Goal: Task Accomplishment & Management: Use online tool/utility

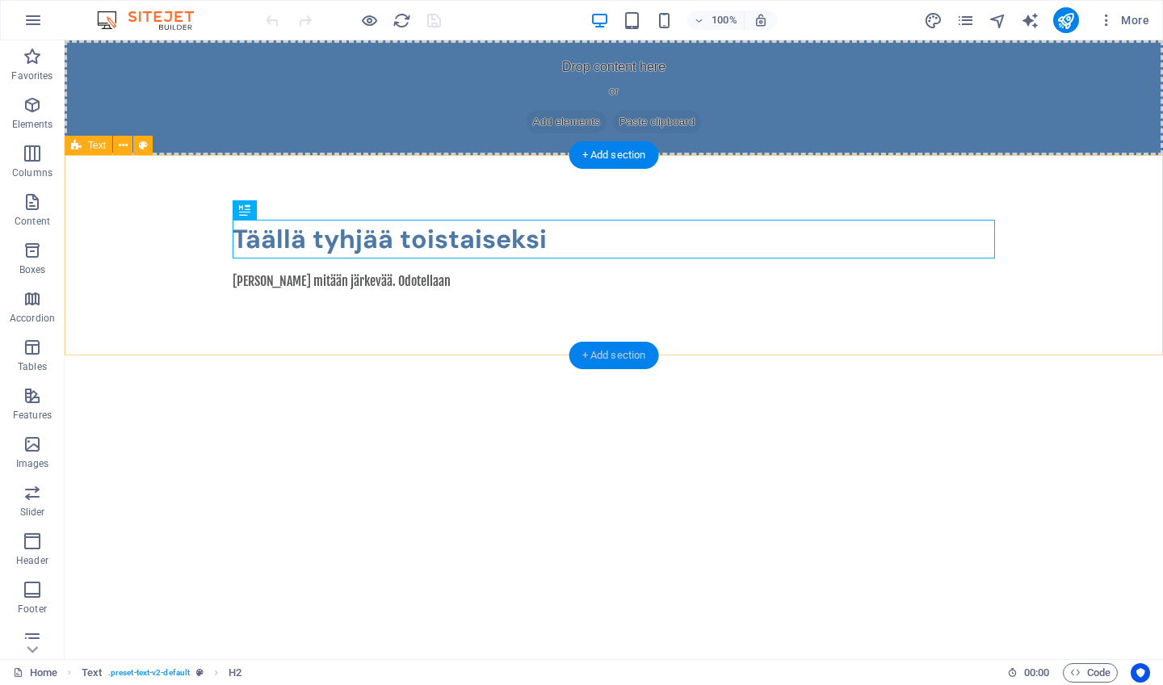
click at [615, 353] on div "+ Add section" at bounding box center [614, 355] width 90 height 27
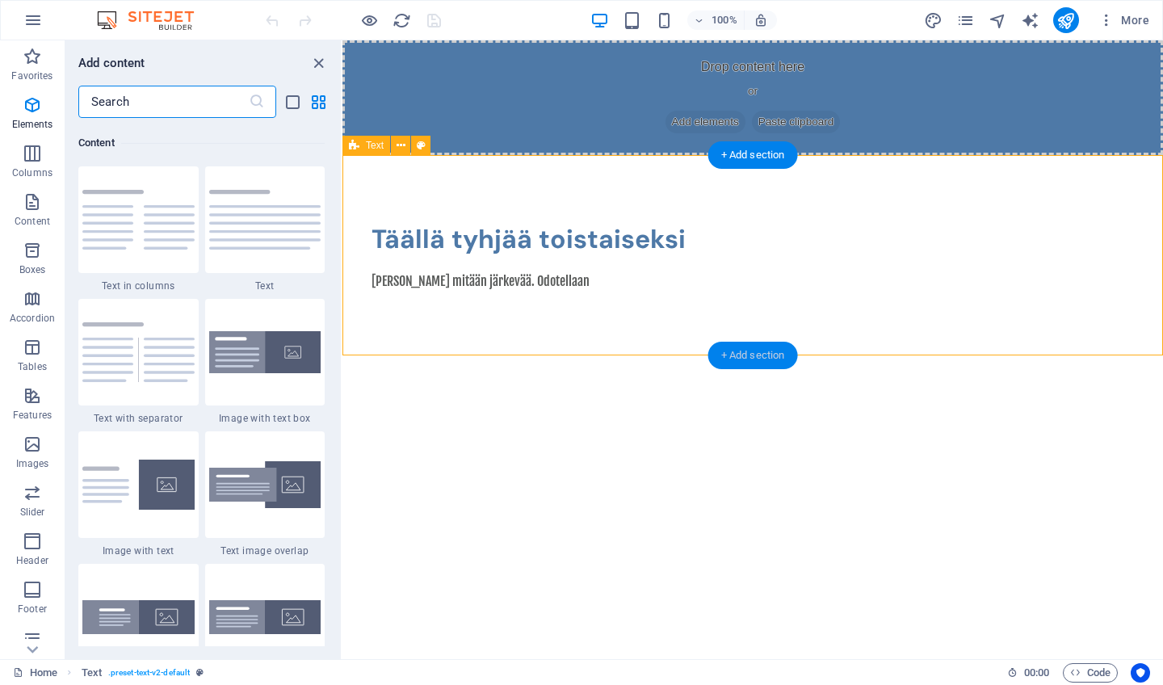
scroll to position [2826, 0]
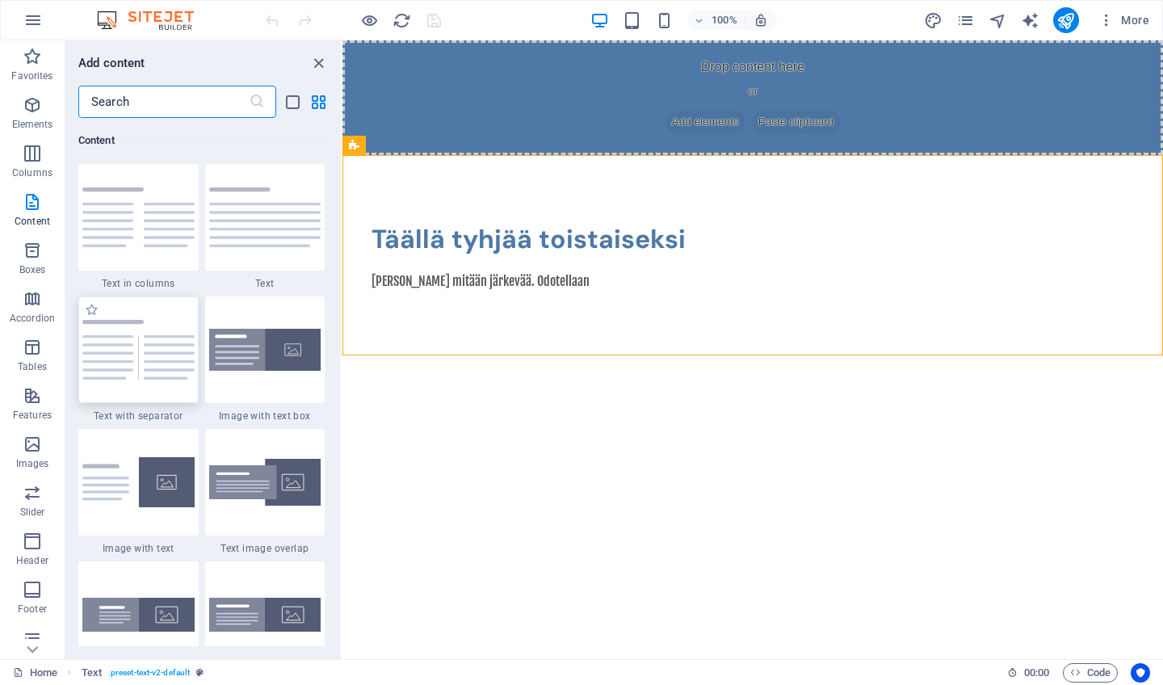
click at [156, 334] on img at bounding box center [138, 350] width 112 height 60
select select "rem"
select select "px"
select select "preset-text-v2-separator"
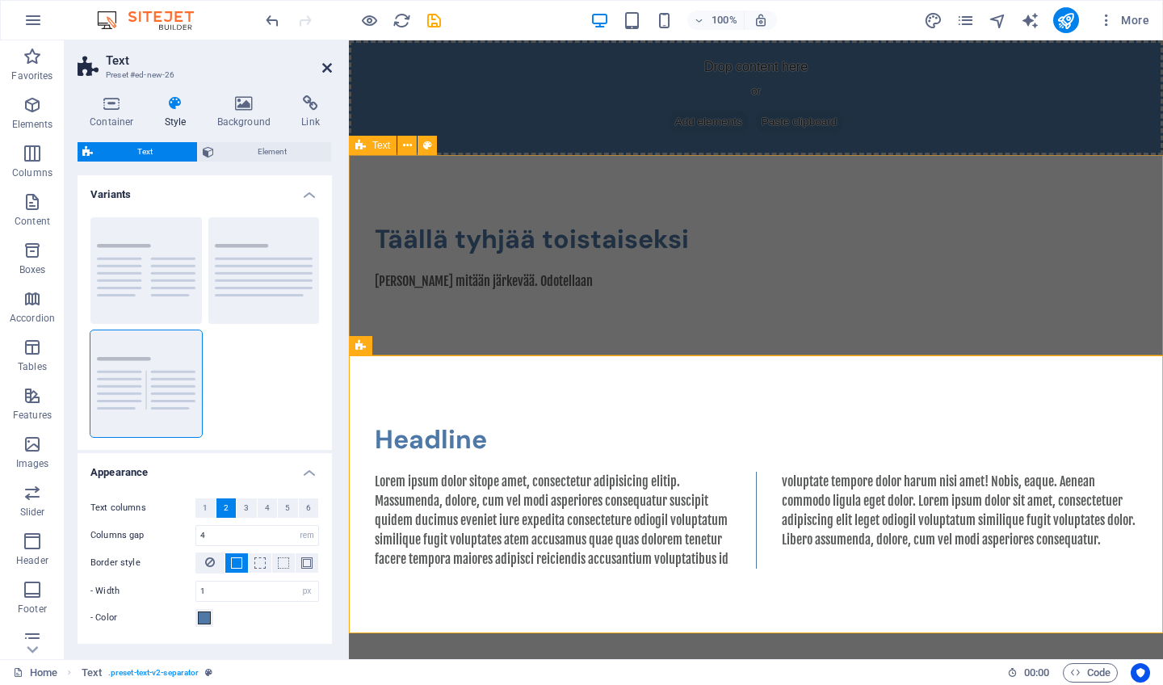
click at [325, 70] on icon at bounding box center [327, 67] width 10 height 13
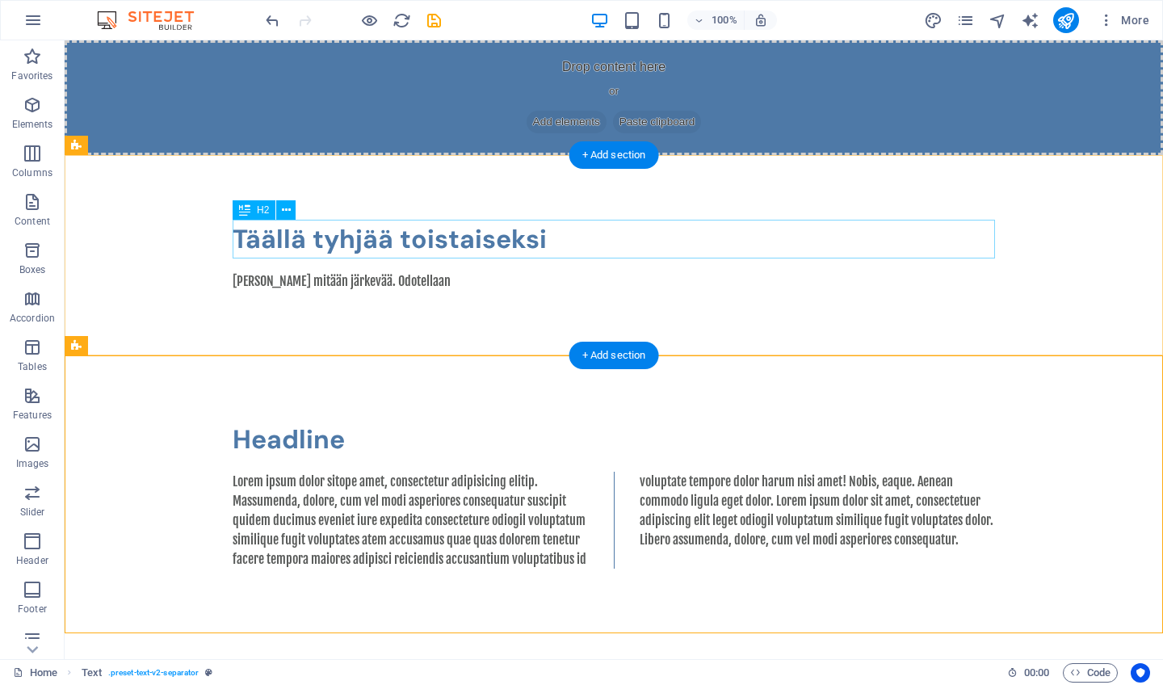
click at [380, 242] on div "Täällä tyhjää toistaiseksi" at bounding box center [614, 239] width 762 height 39
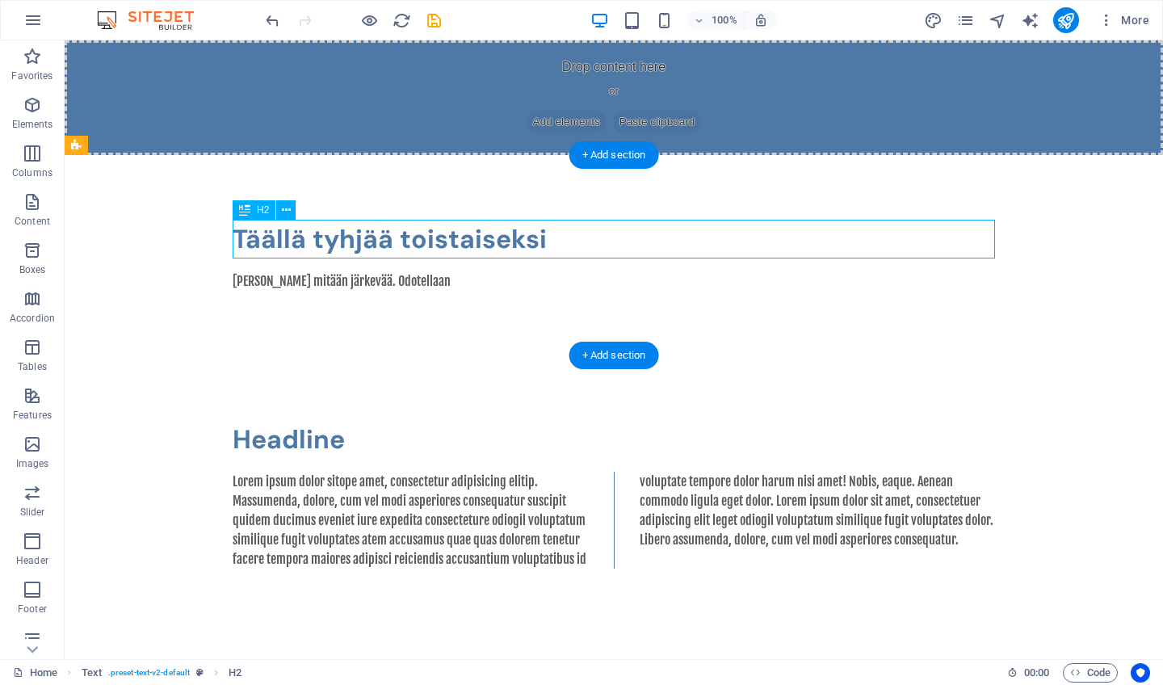
click at [380, 242] on div "Täällä tyhjää toistaiseksi" at bounding box center [614, 239] width 762 height 39
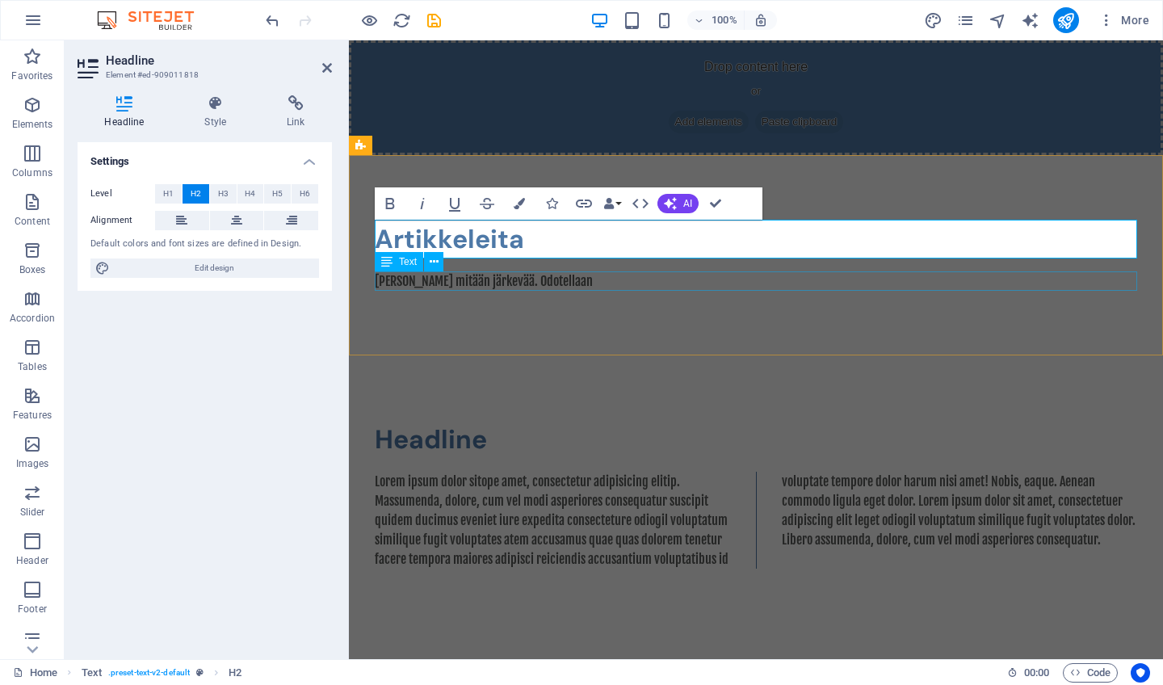
click at [487, 282] on div "[PERSON_NAME] mitään järkevää. Odotellaan" at bounding box center [756, 280] width 762 height 19
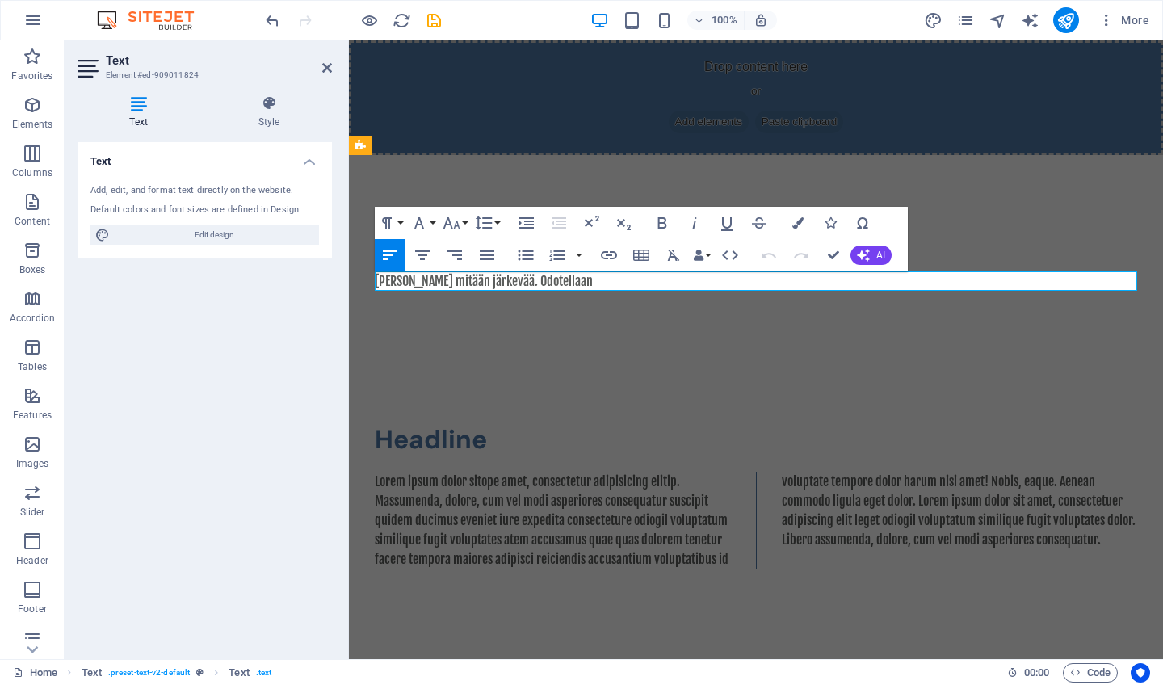
click at [487, 282] on p "[PERSON_NAME] mitään järkevää. Odotellaan" at bounding box center [756, 280] width 762 height 19
click at [551, 363] on div "Headline Lorem ipsum dolor sitope amet, consectetur adipisicing elitip. Massume…" at bounding box center [756, 494] width 814 height 278
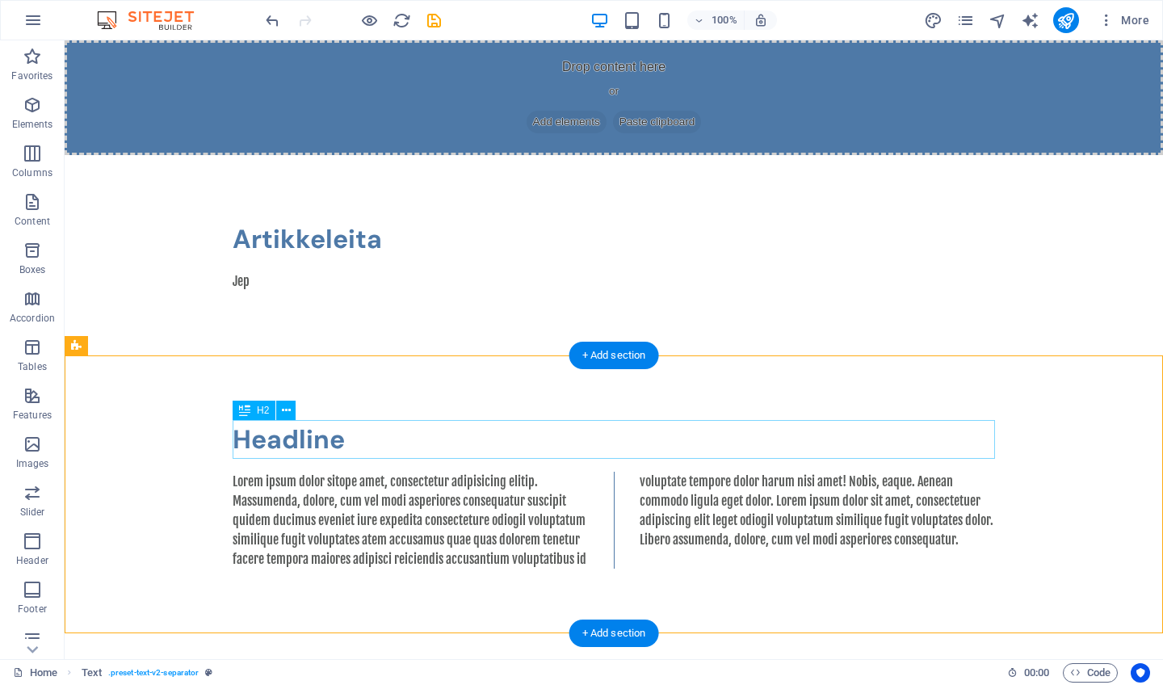
click at [314, 445] on div "Headline" at bounding box center [614, 439] width 762 height 39
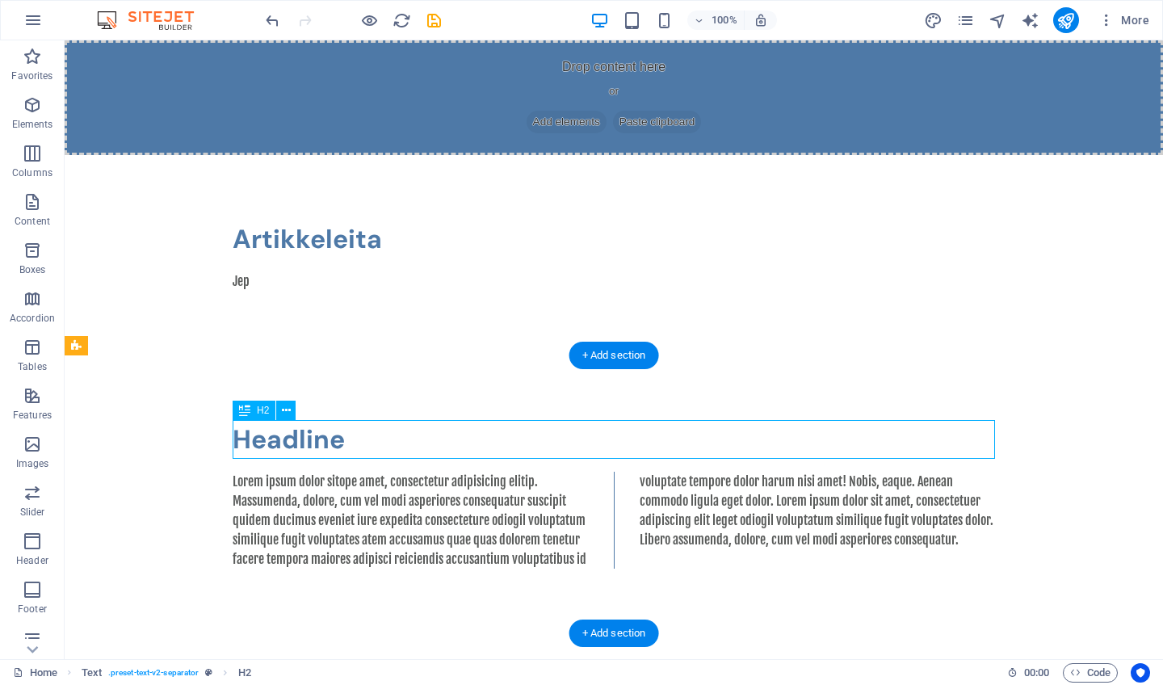
click at [314, 445] on div "Headline" at bounding box center [614, 439] width 762 height 39
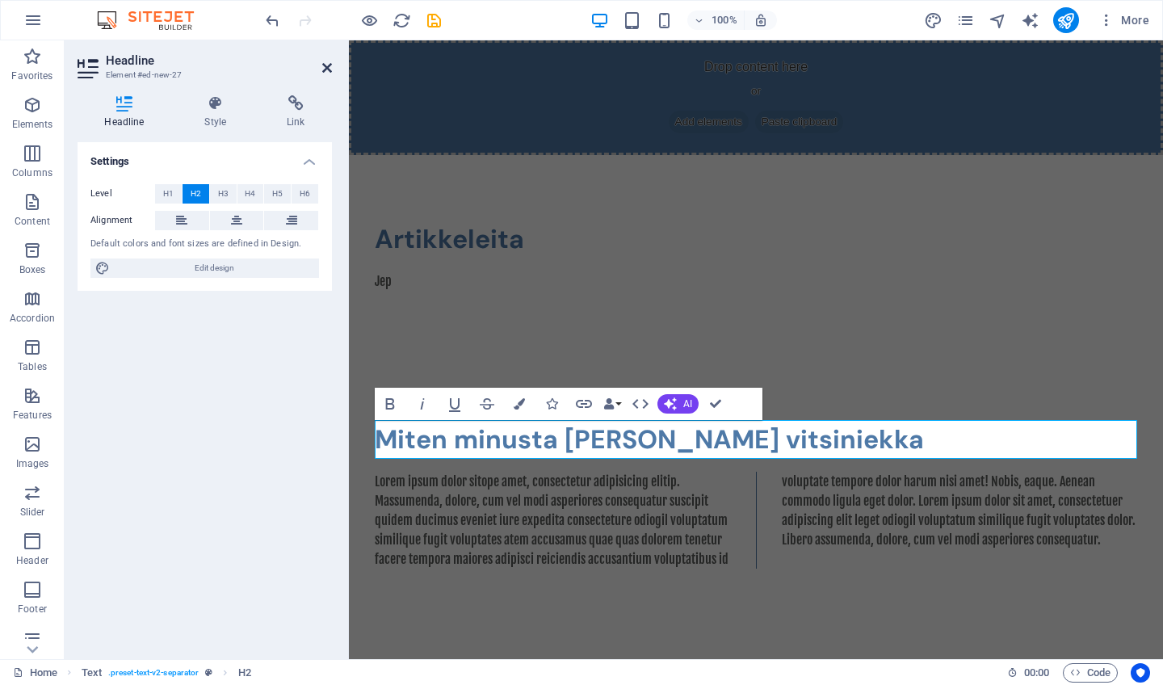
click at [328, 69] on icon at bounding box center [327, 67] width 10 height 13
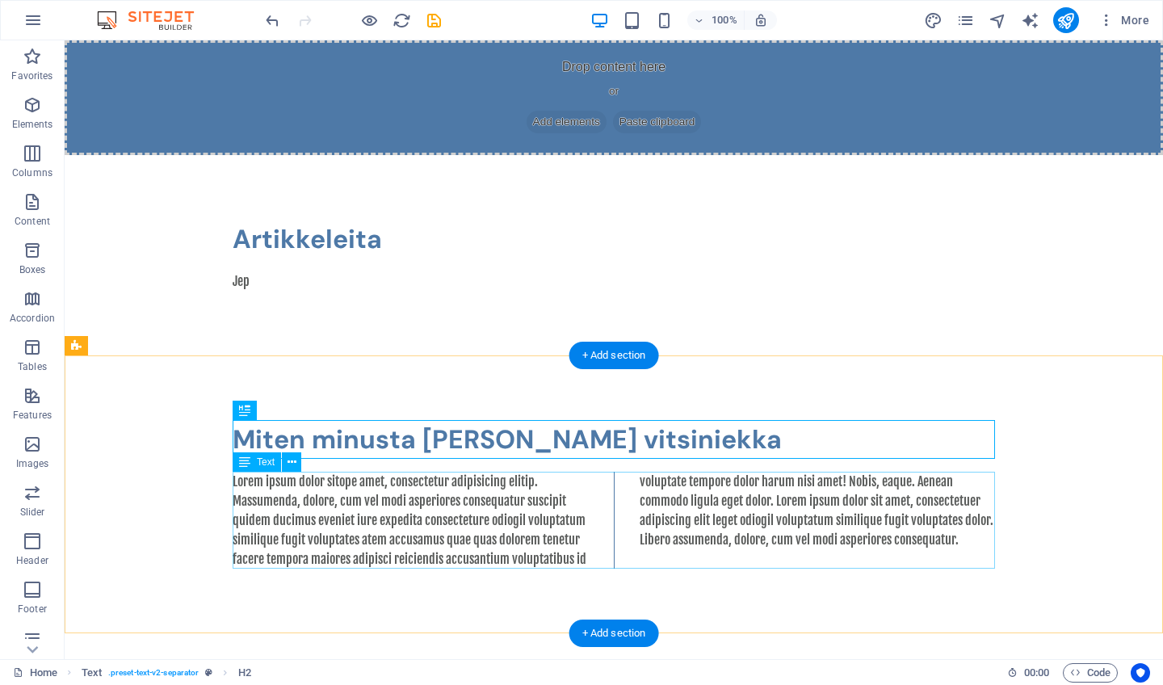
click at [486, 489] on div "Lorem ipsum dolor sitope amet, consectetur adipisicing elitip. Massumenda, dolo…" at bounding box center [614, 520] width 762 height 97
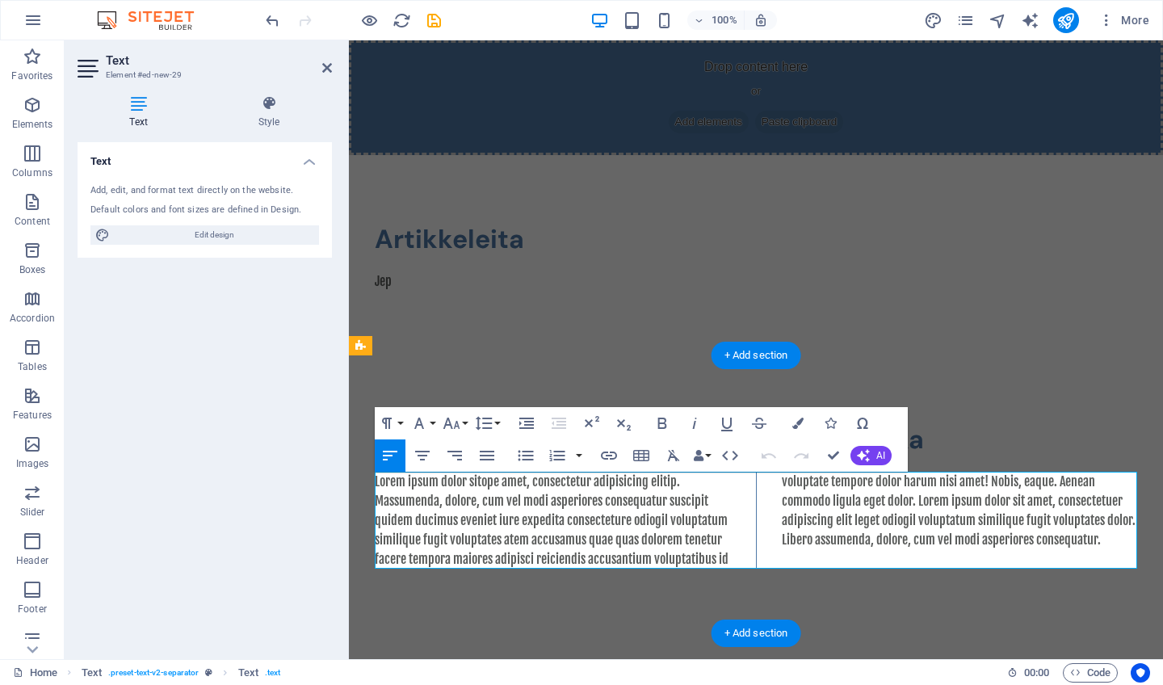
click at [518, 484] on p "Lorem ipsum dolor sitope amet, consectetur adipisicing elitip. Massumenda, dolo…" at bounding box center [756, 520] width 762 height 97
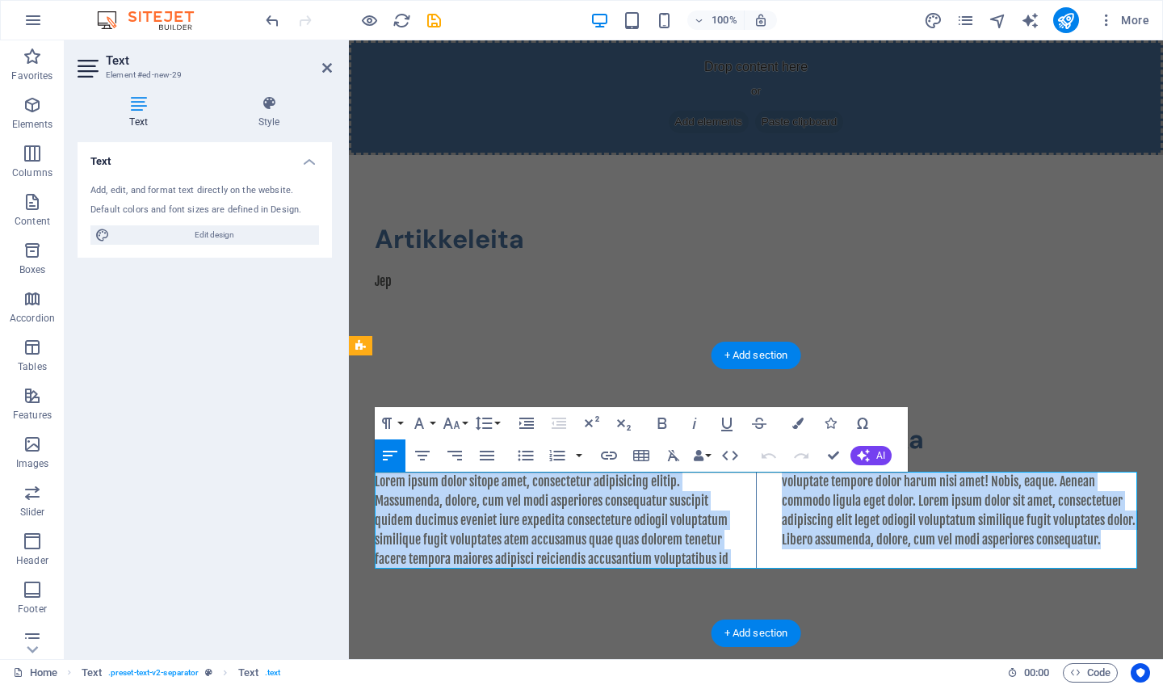
click at [518, 484] on p "Lorem ipsum dolor sitope amet, consectetur adipisicing elitip. Massumenda, dolo…" at bounding box center [756, 520] width 762 height 97
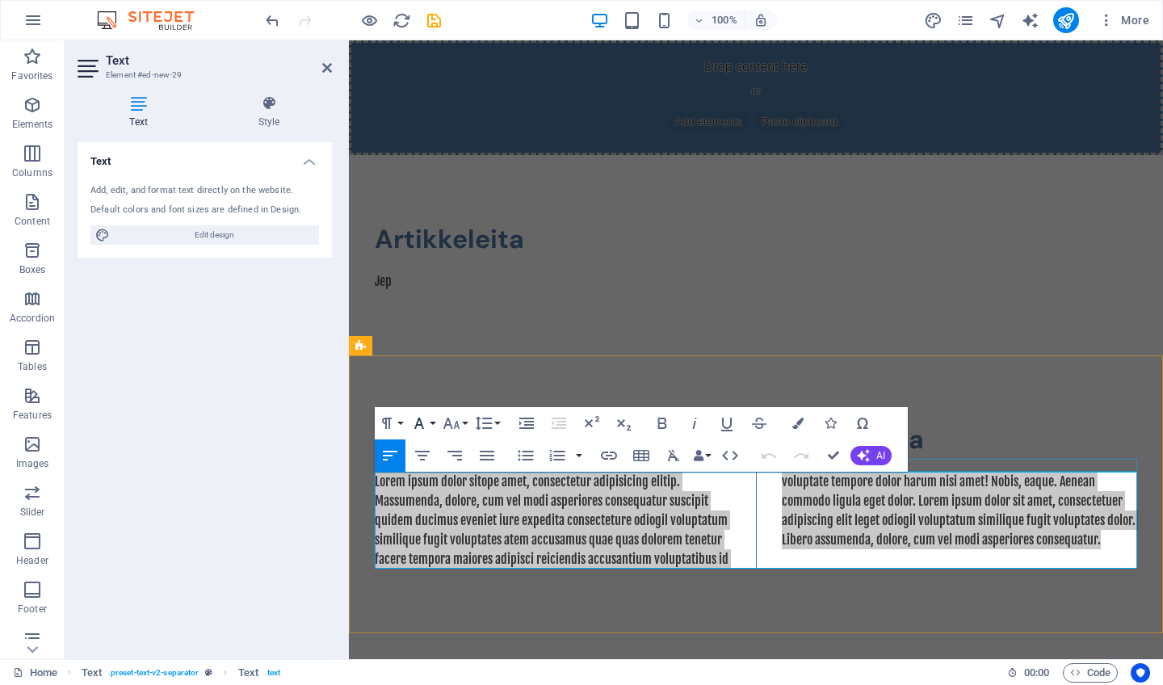
click at [431, 418] on button "Font Family" at bounding box center [422, 423] width 31 height 32
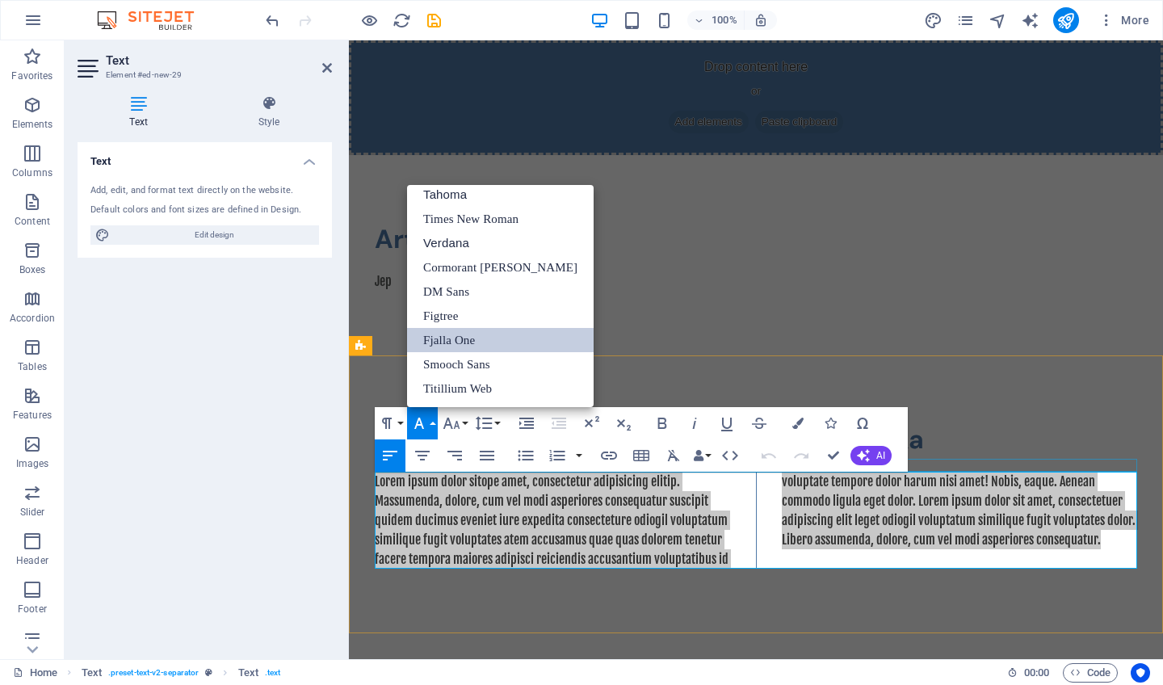
scroll to position [82, 0]
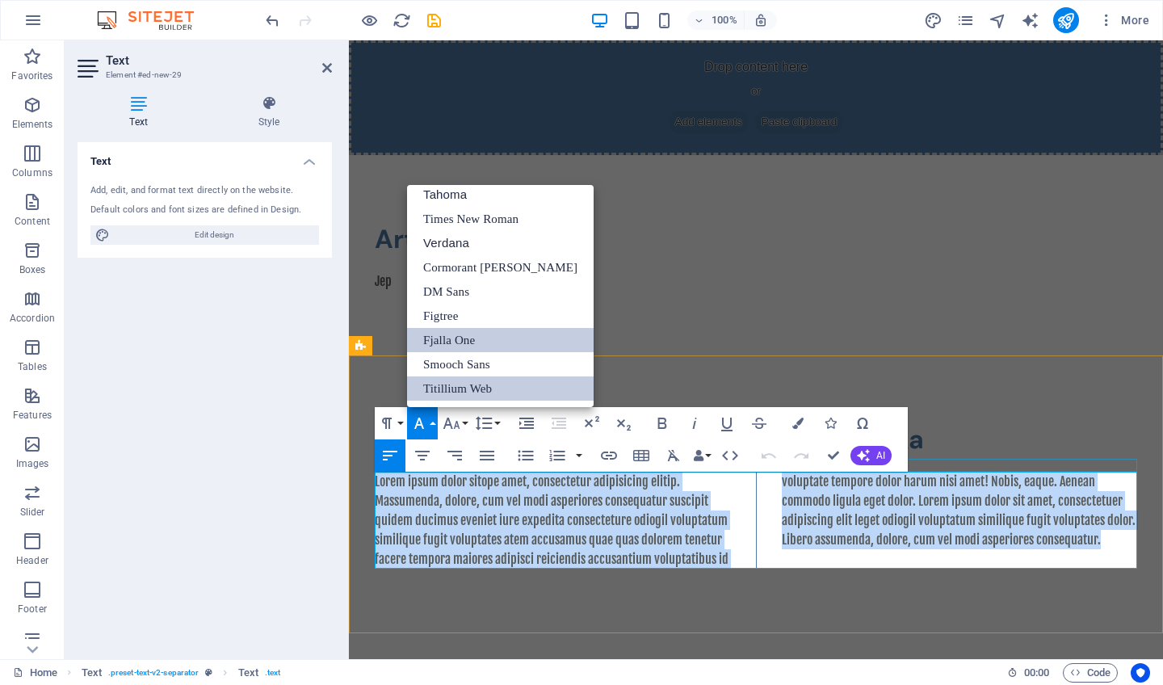
click at [441, 391] on link "Titillium Web" at bounding box center [500, 388] width 187 height 24
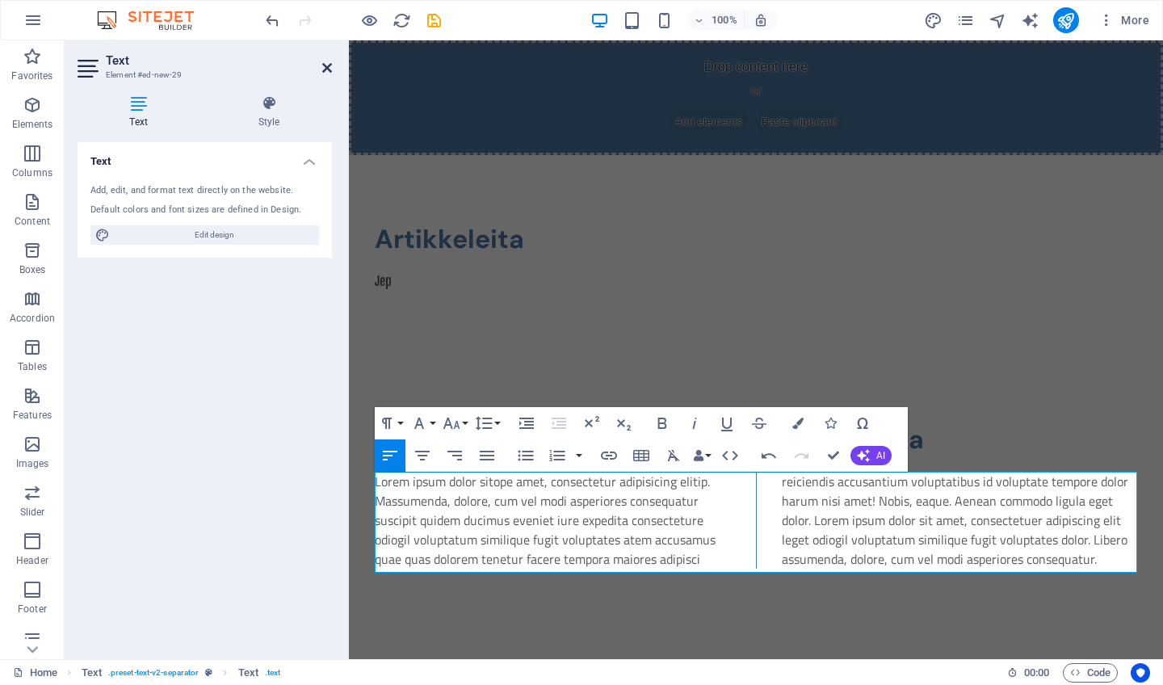
click at [330, 61] on link at bounding box center [327, 68] width 10 height 14
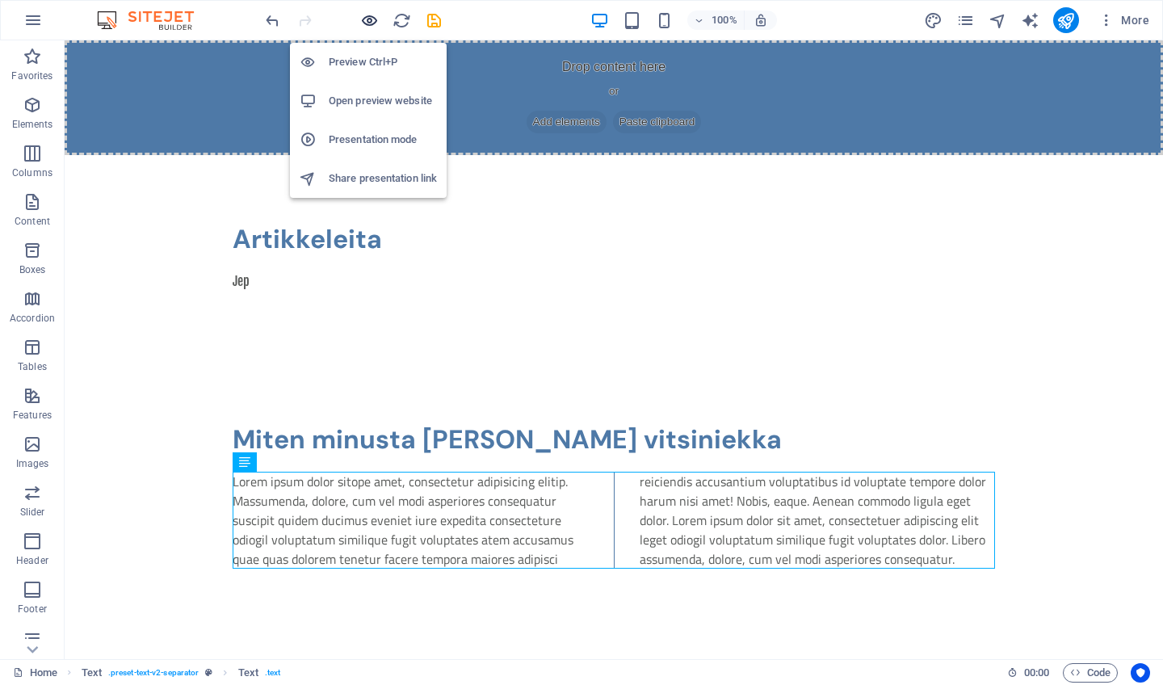
click at [367, 18] on icon "button" at bounding box center [369, 20] width 19 height 19
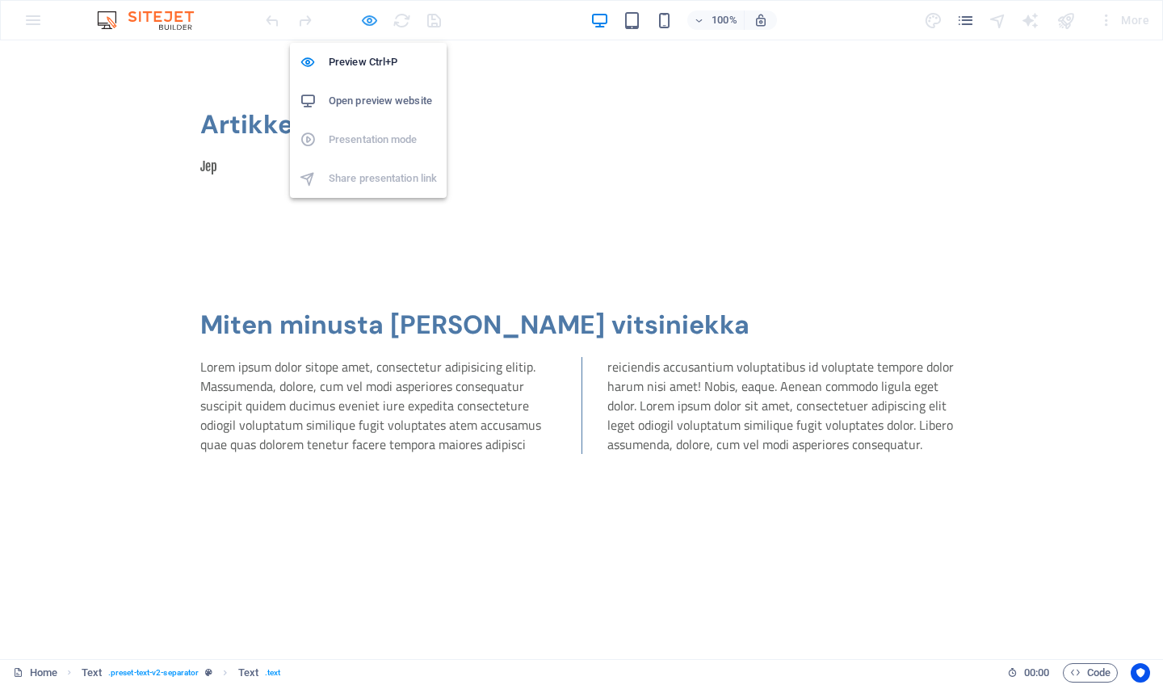
click at [370, 19] on icon "button" at bounding box center [369, 20] width 19 height 19
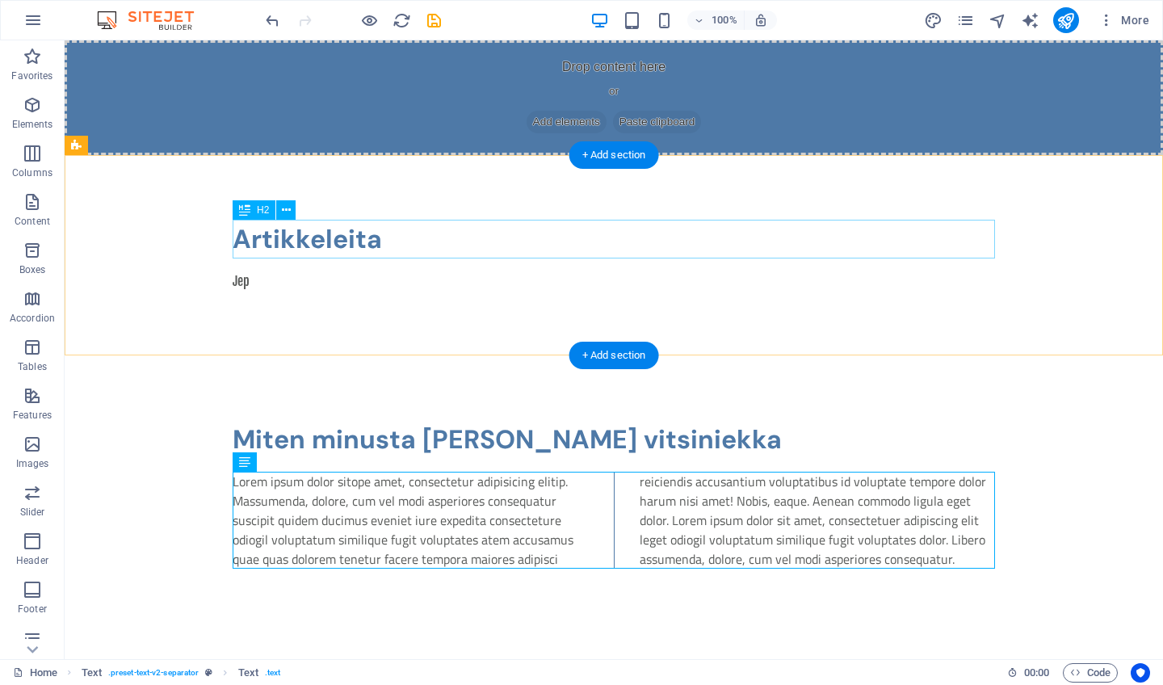
click at [312, 247] on div "Artikkeleita" at bounding box center [614, 239] width 762 height 39
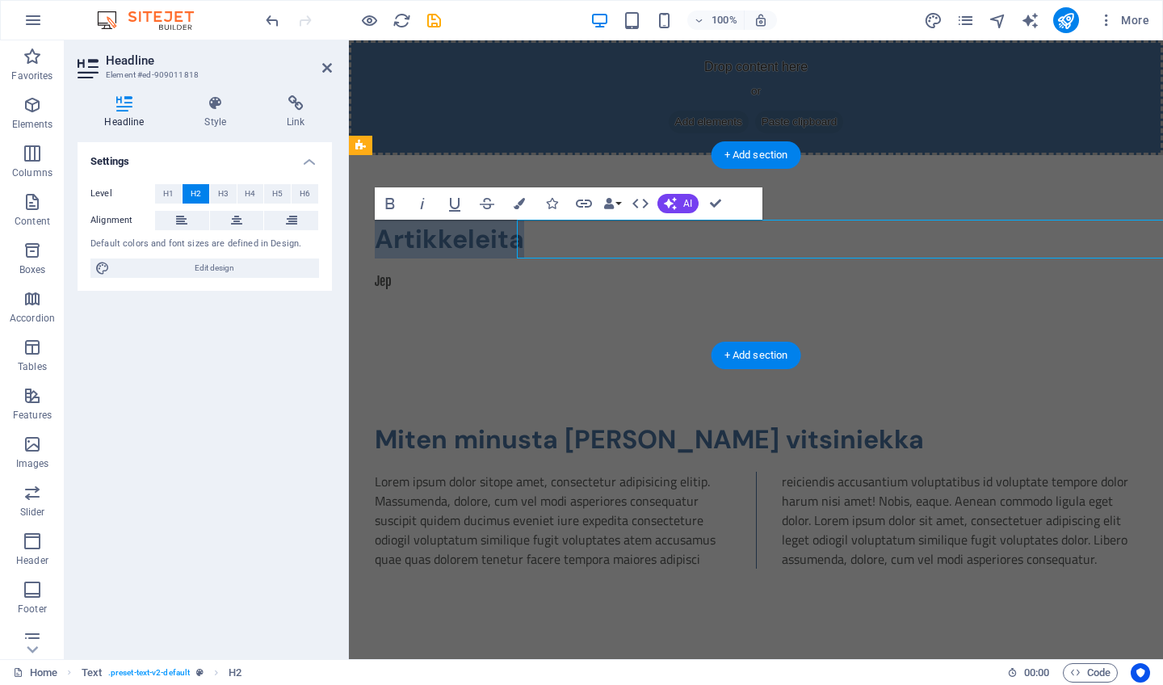
click at [312, 247] on div "Default colors and font sizes are defined in Design." at bounding box center [204, 244] width 229 height 14
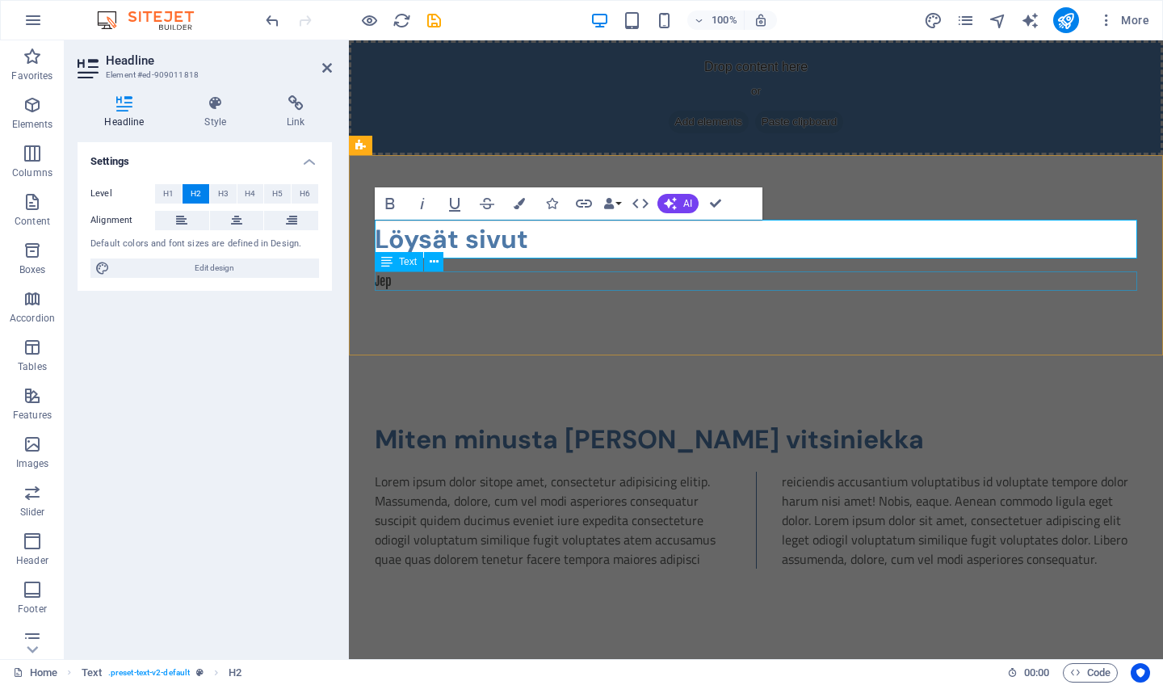
click at [405, 285] on div "Jep" at bounding box center [756, 280] width 762 height 19
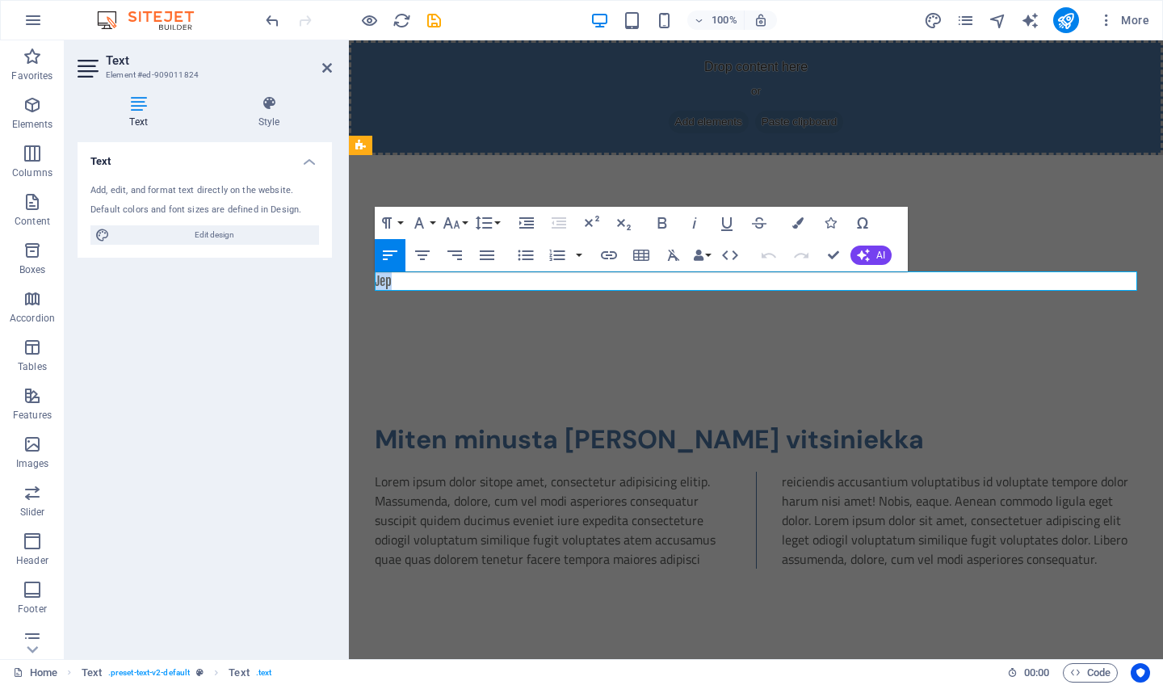
click at [405, 285] on p "Jep" at bounding box center [756, 280] width 762 height 19
click at [478, 282] on p "Löysät sivut löysivät lukijansa...." at bounding box center [756, 280] width 762 height 19
click at [435, 219] on button "Font Family" at bounding box center [422, 223] width 31 height 32
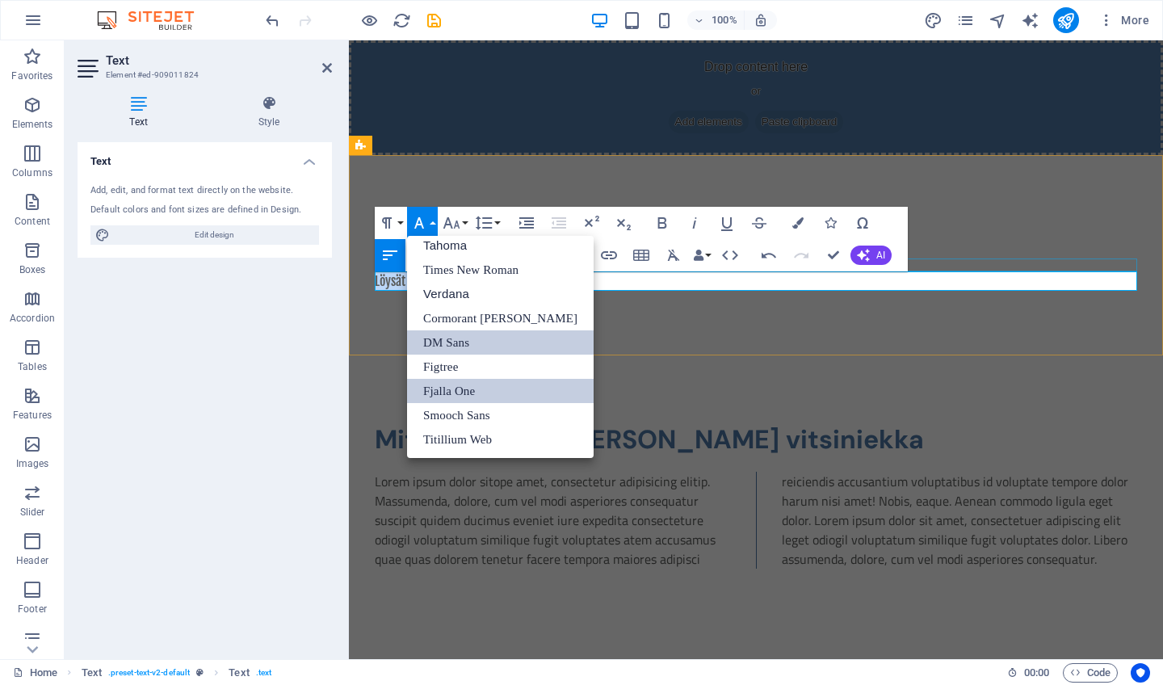
click at [469, 342] on link "DM Sans" at bounding box center [500, 342] width 187 height 24
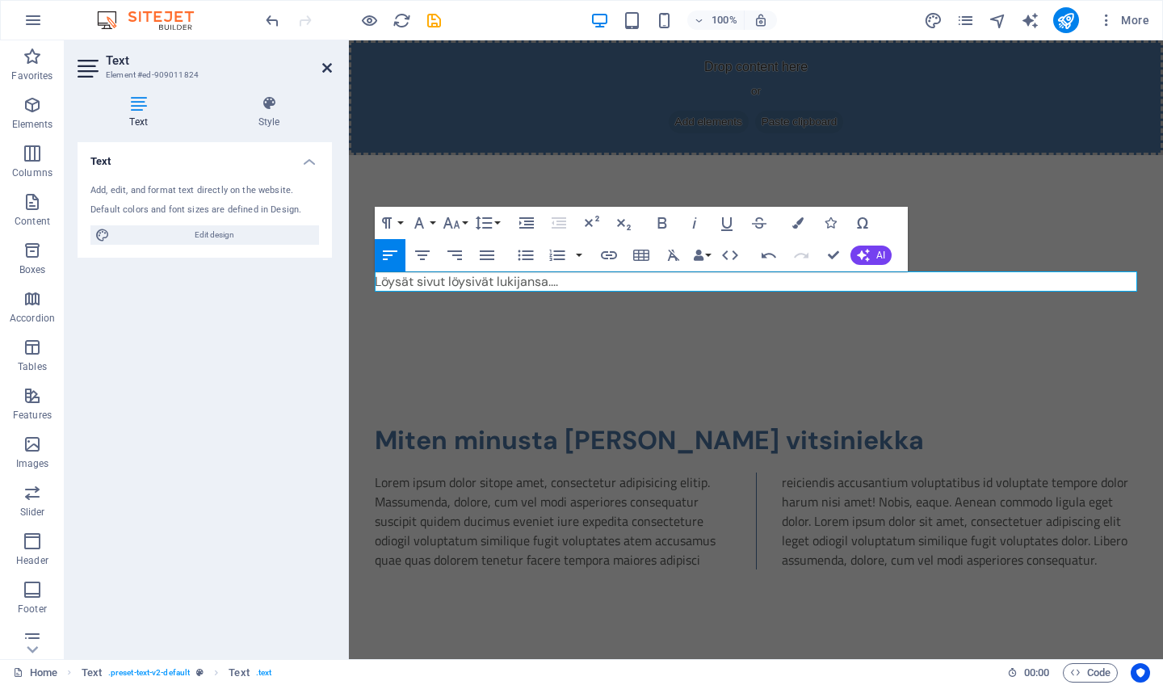
click at [324, 62] on icon at bounding box center [327, 67] width 10 height 13
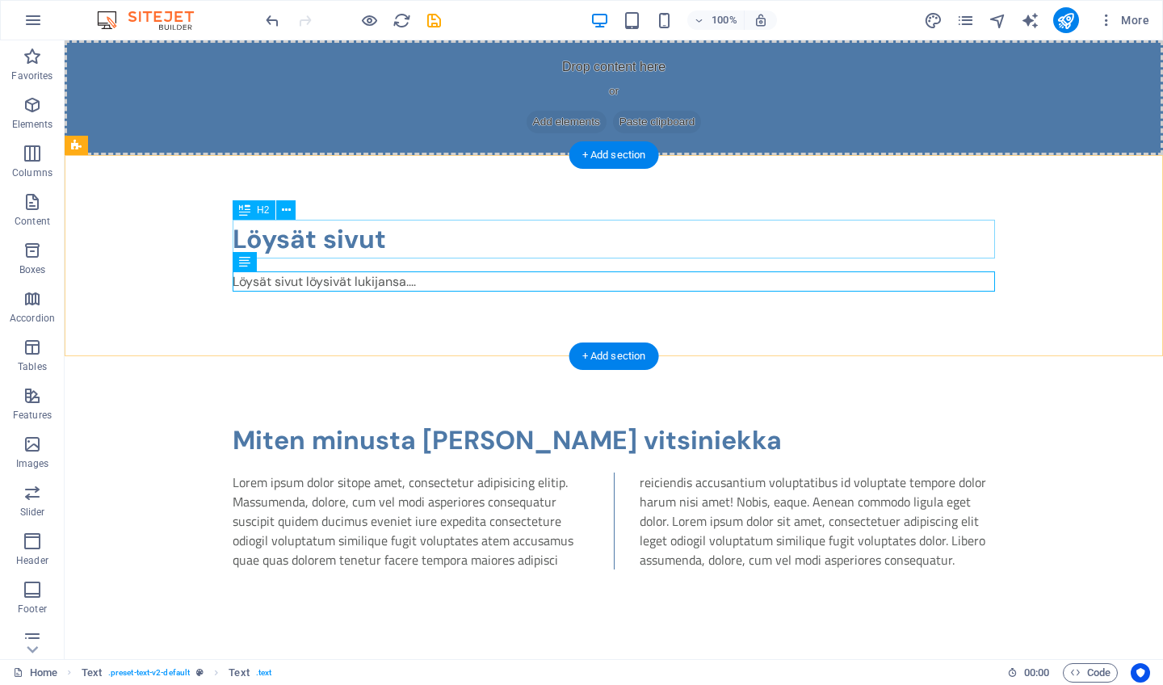
click at [486, 230] on div "Löysät sivut" at bounding box center [614, 239] width 762 height 39
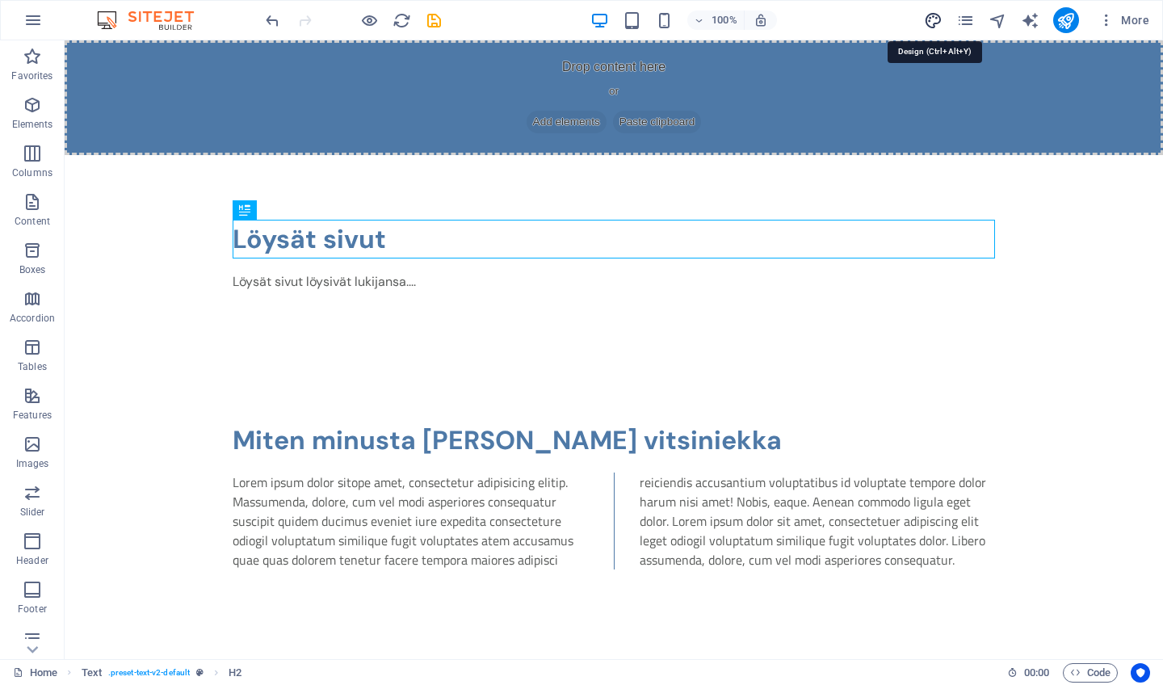
click at [930, 17] on icon "design" at bounding box center [933, 20] width 19 height 19
select select "px"
select select "400"
select select "px"
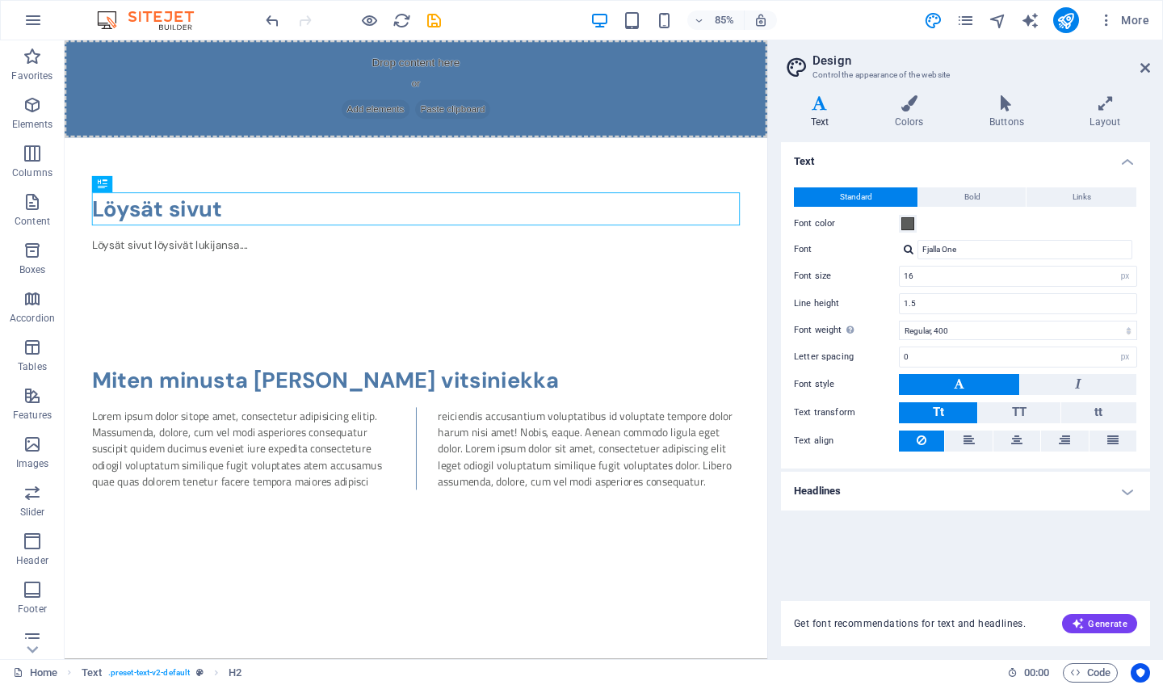
click at [903, 247] on div "Fjalla One" at bounding box center [1018, 249] width 238 height 19
click at [907, 250] on div at bounding box center [909, 249] width 10 height 10
click at [911, 250] on div at bounding box center [909, 249] width 10 height 10
click at [986, 253] on input "Fjalla One" at bounding box center [1024, 249] width 215 height 19
click at [1120, 488] on h4 "Headlines" at bounding box center [965, 491] width 369 height 39
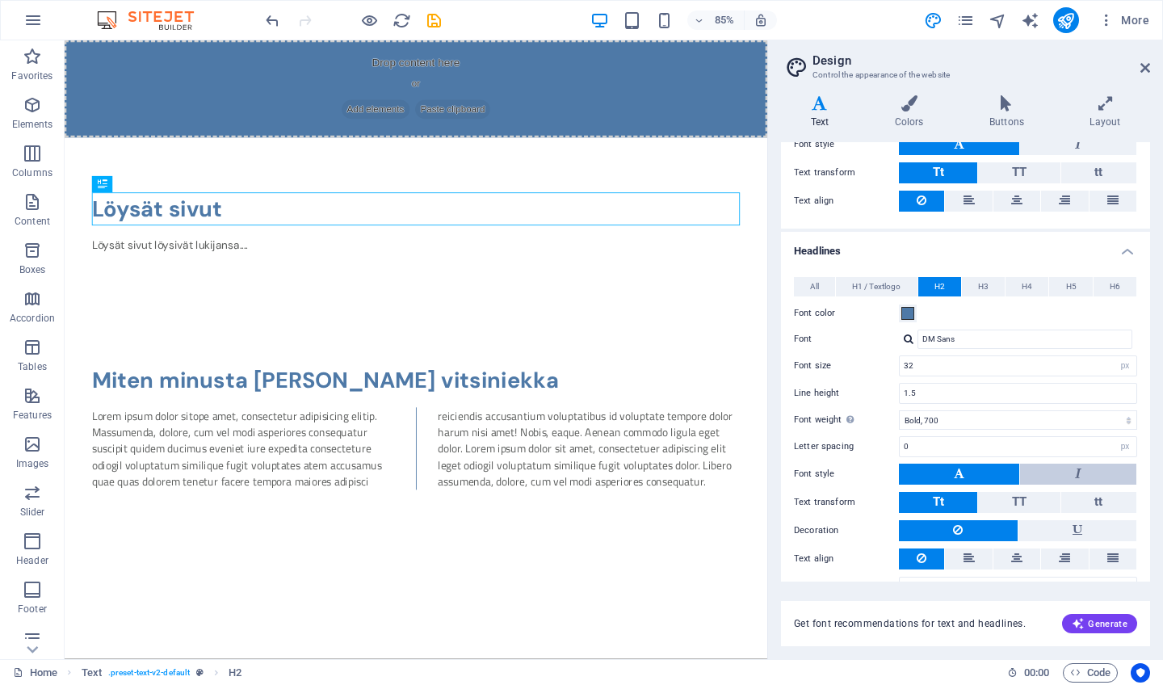
scroll to position [243, 0]
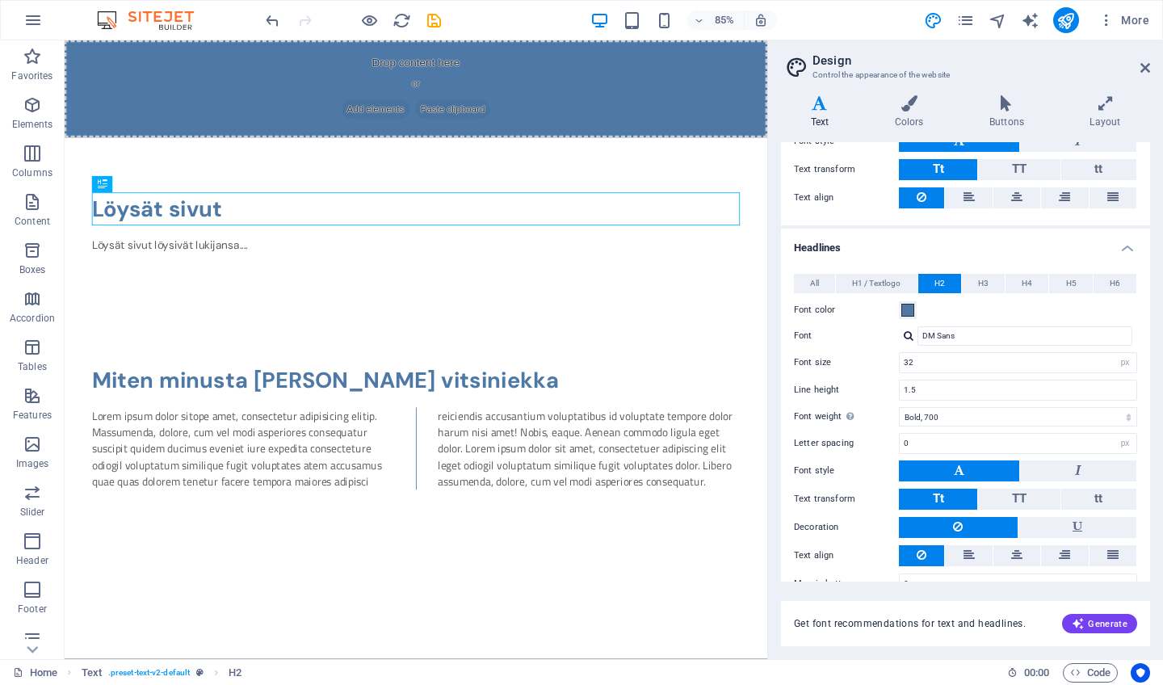
click at [909, 334] on div at bounding box center [909, 335] width 10 height 10
click at [932, 24] on icon "design" at bounding box center [933, 20] width 19 height 19
click at [1142, 62] on icon at bounding box center [1145, 67] width 10 height 13
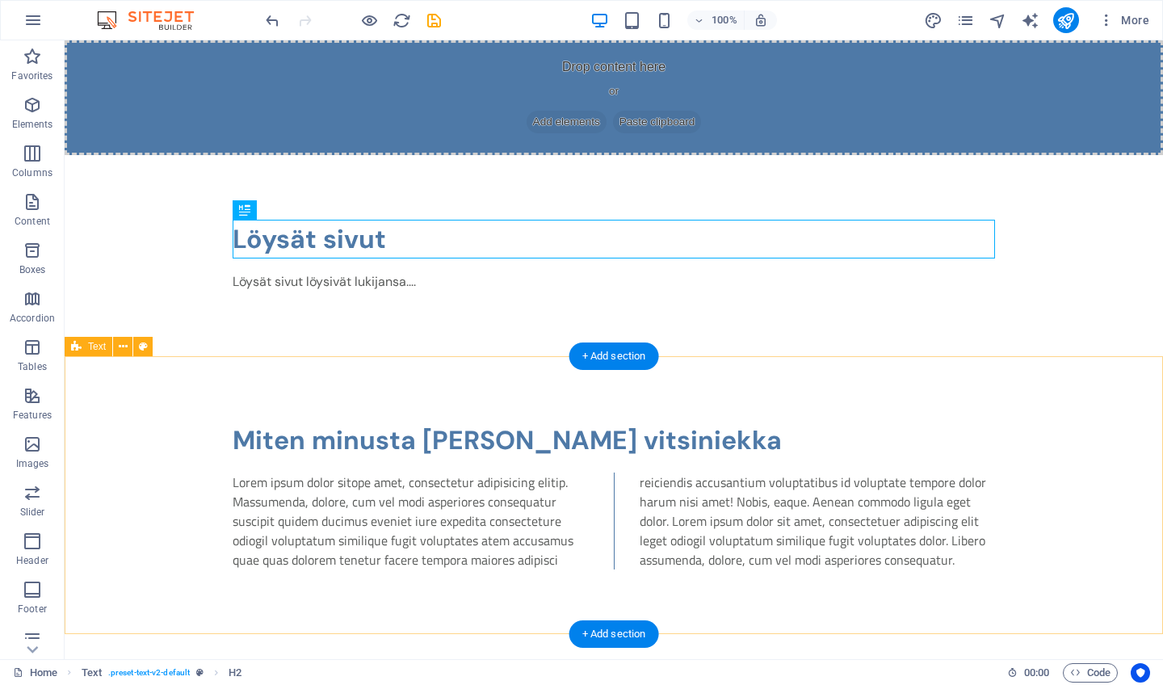
click at [1049, 418] on div "Miten minusta [PERSON_NAME] vitsiniekka Lorem ipsum dolor sitope amet, consecte…" at bounding box center [614, 495] width 1098 height 278
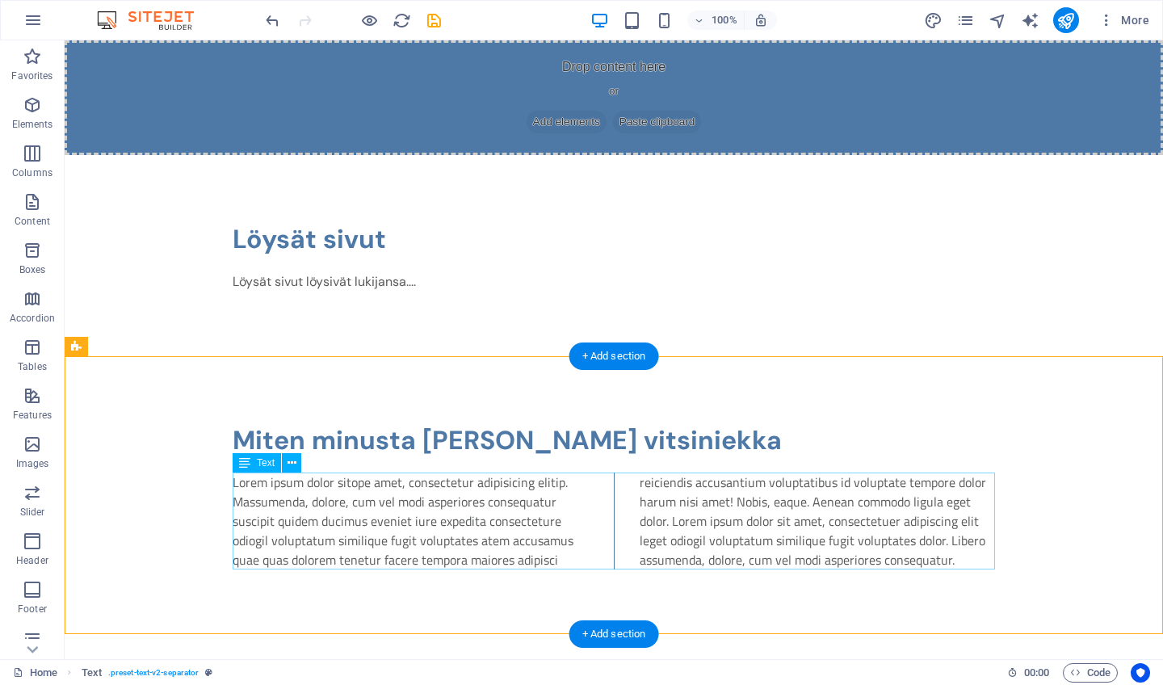
click at [511, 485] on div "Lorem ipsum dolor sitope amet, consectetur adipisicing elitip. Massumenda, dolo…" at bounding box center [614, 520] width 762 height 97
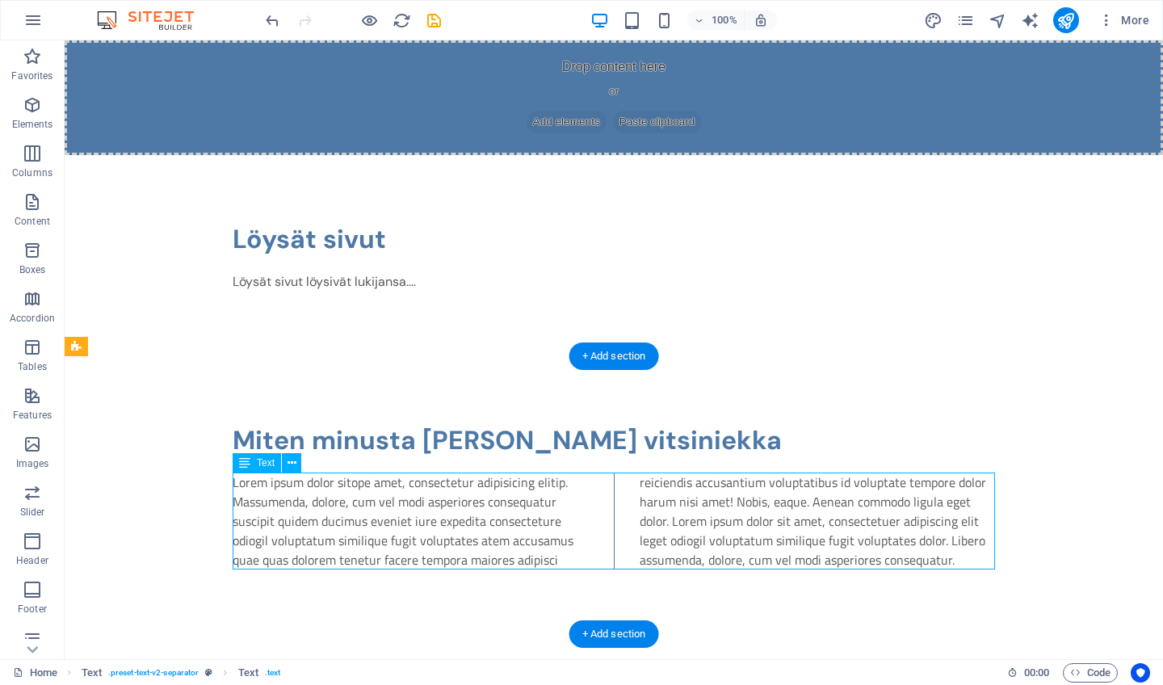
click at [511, 485] on div "Lorem ipsum dolor sitope amet, consectetur adipisicing elitip. Massumenda, dolo…" at bounding box center [614, 520] width 762 height 97
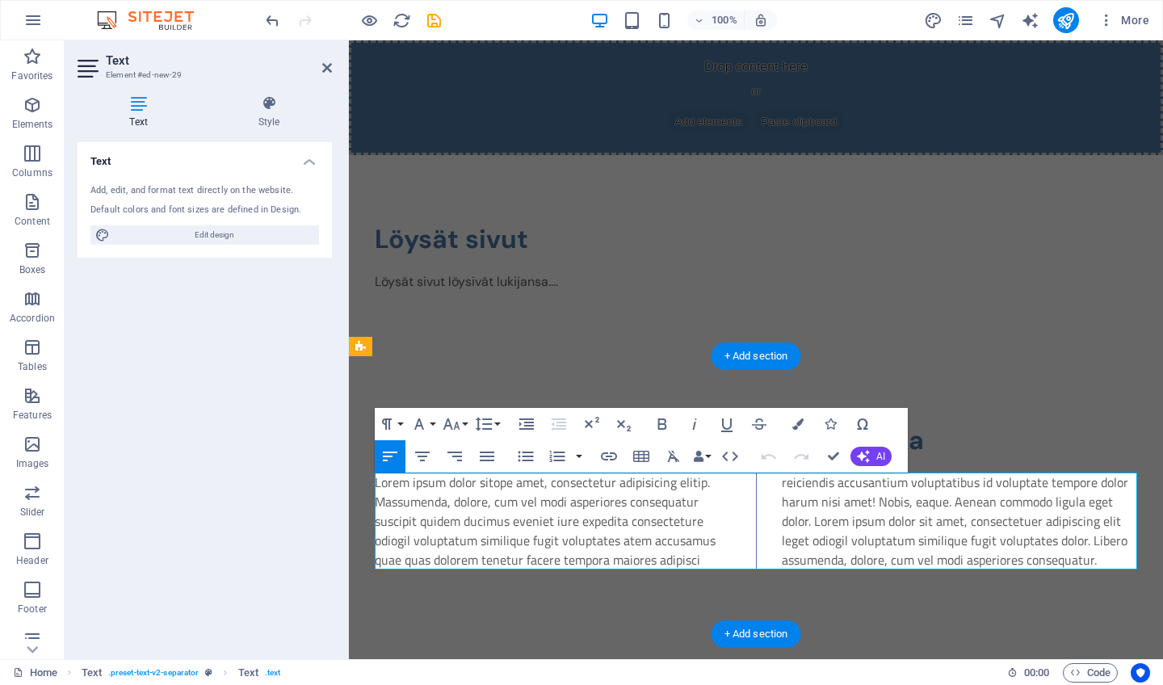
click at [511, 485] on span "Lorem ipsum dolor sitope amet, consectetur adipisicing elitip. Massumenda, dolo…" at bounding box center [752, 520] width 754 height 97
click at [431, 422] on button "Font Family" at bounding box center [422, 424] width 31 height 32
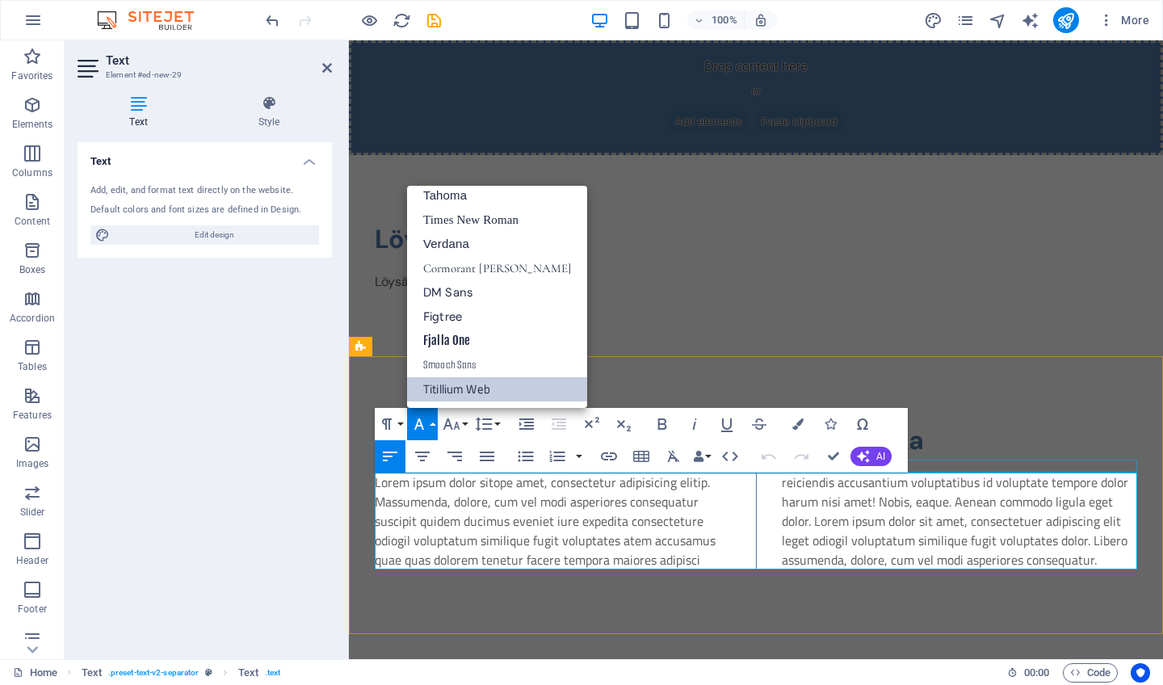
scroll to position [82, 0]
click at [457, 361] on link "Smooch Sans" at bounding box center [497, 365] width 180 height 24
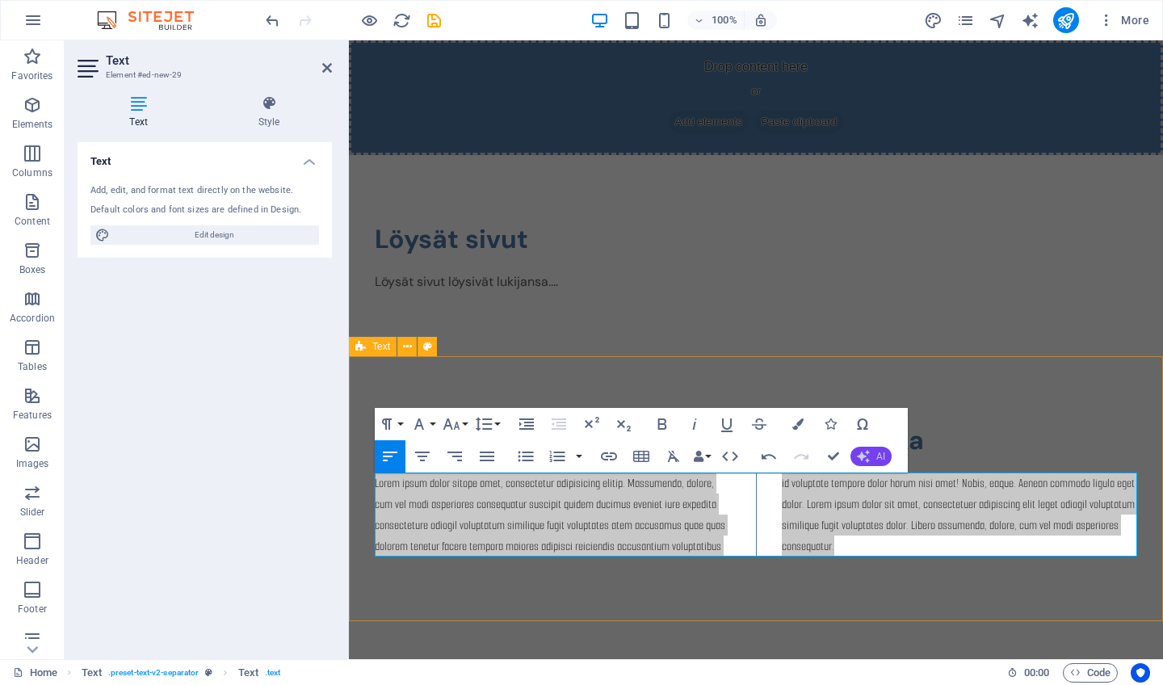
click at [872, 449] on button "AI" at bounding box center [870, 456] width 41 height 19
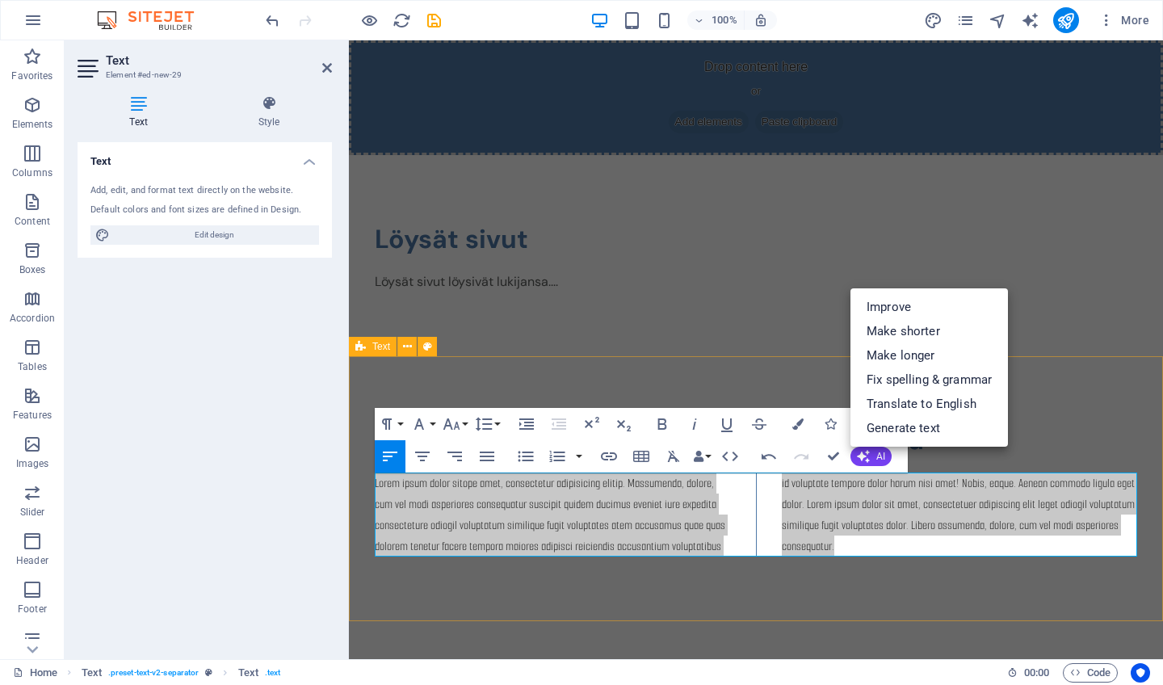
click at [892, 459] on div "Undo Redo Confirm (⌘+⏎) AI Improve Make shorter Make longer Fix spelling & gram…" at bounding box center [823, 456] width 139 height 32
click at [432, 424] on button "Font Family" at bounding box center [422, 424] width 31 height 32
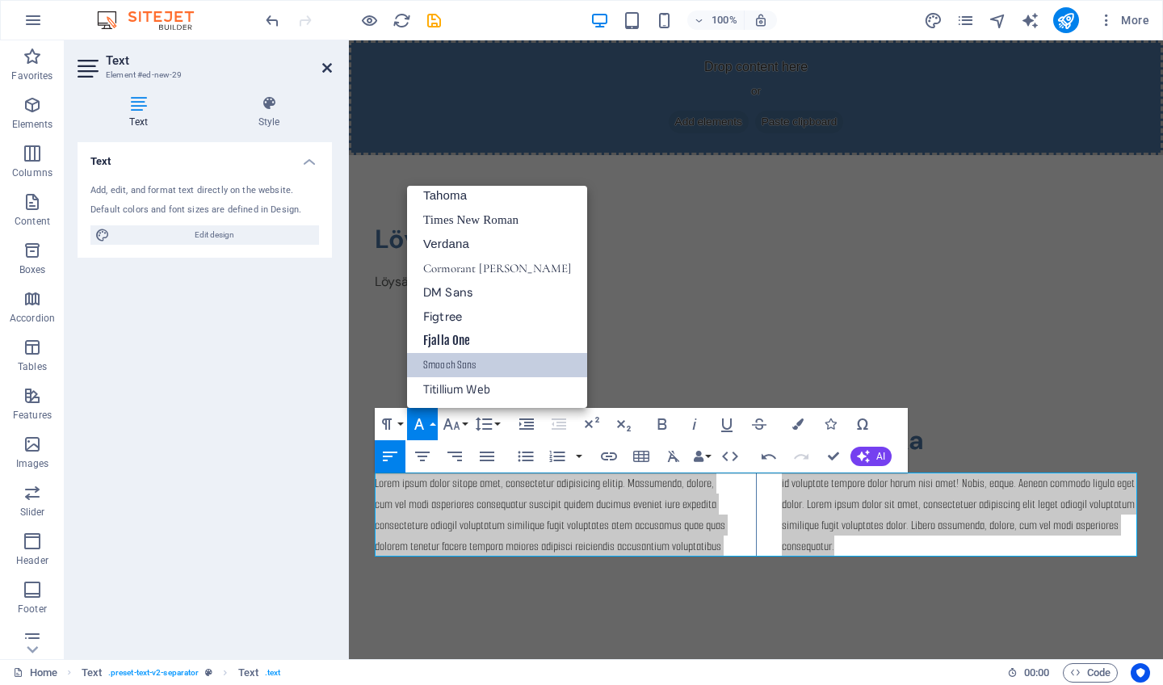
click at [325, 69] on icon at bounding box center [327, 67] width 10 height 13
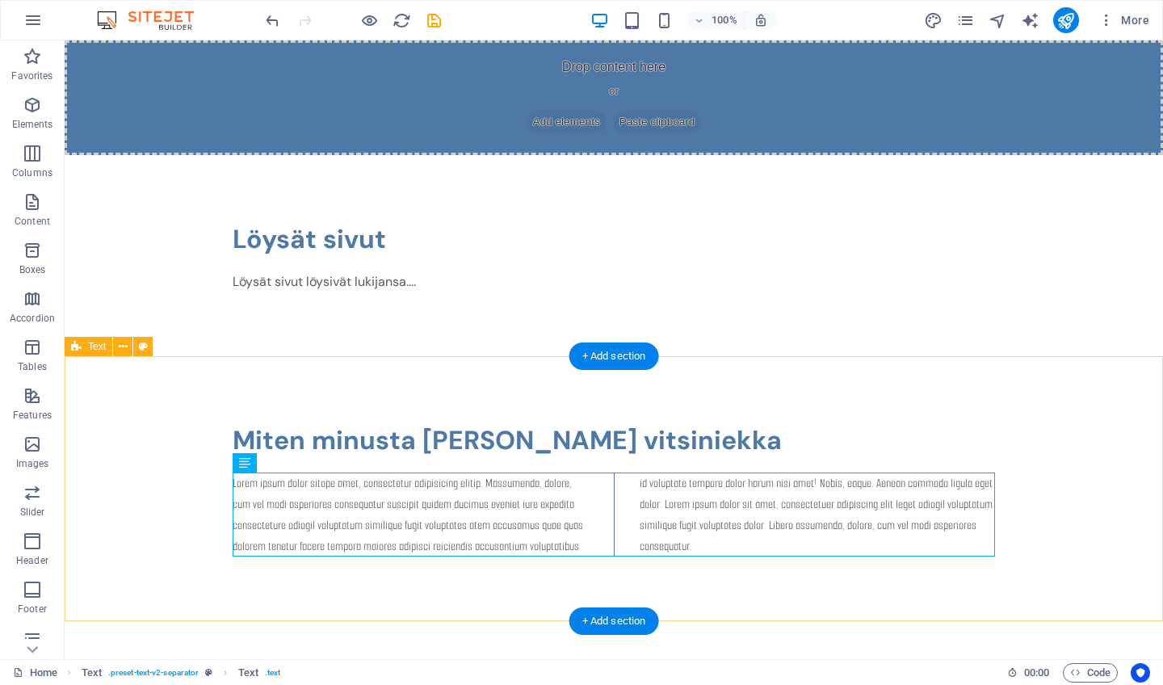
click at [1043, 416] on div "Miten minusta [PERSON_NAME] vitsiniekka Lorem ipsum dolor sitope amet, consecte…" at bounding box center [614, 488] width 1098 height 265
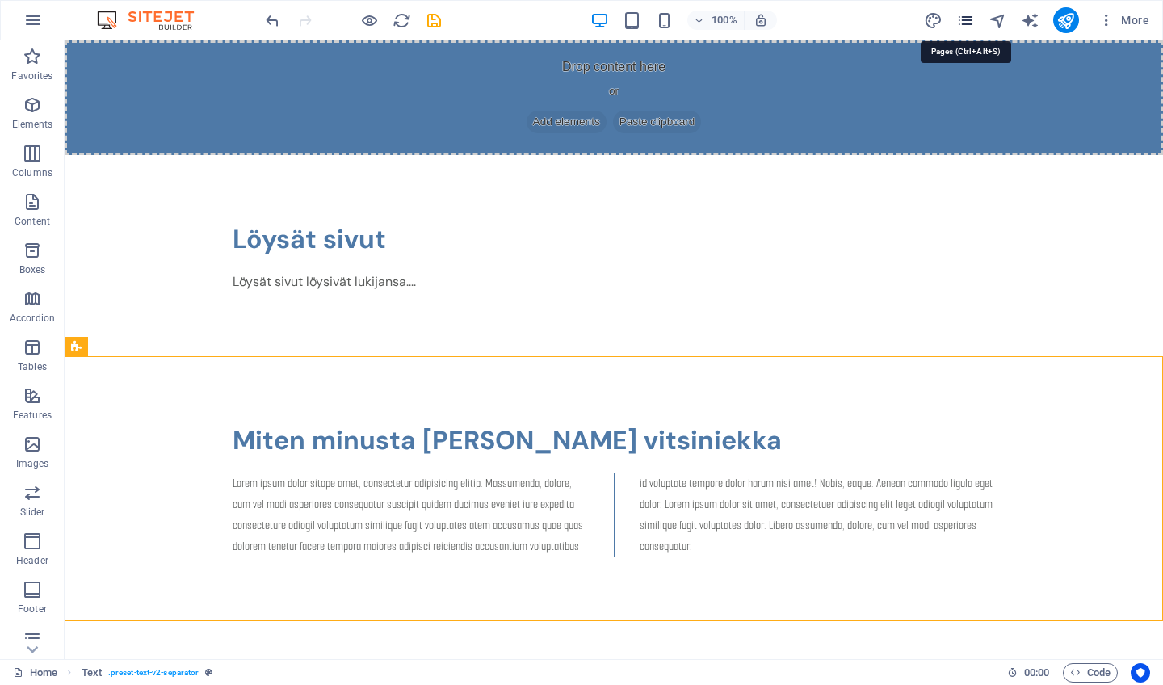
click at [964, 21] on icon "pages" at bounding box center [965, 20] width 19 height 19
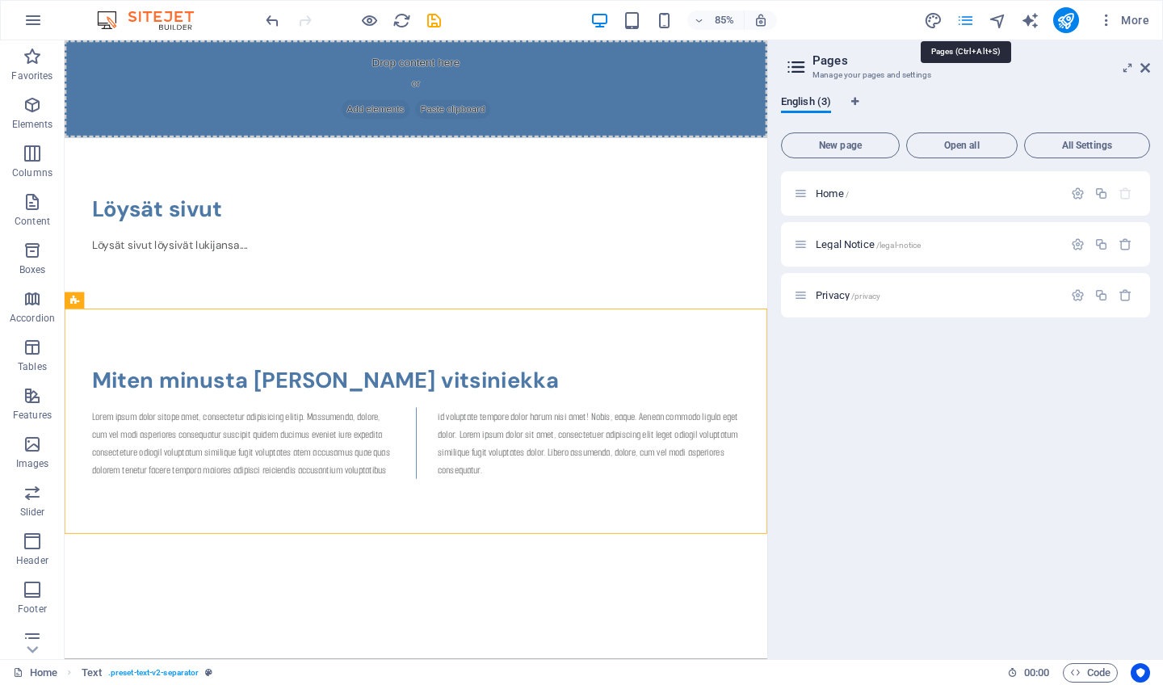
click at [964, 21] on icon "pages" at bounding box center [965, 20] width 19 height 19
click at [1144, 61] on link at bounding box center [1145, 68] width 10 height 14
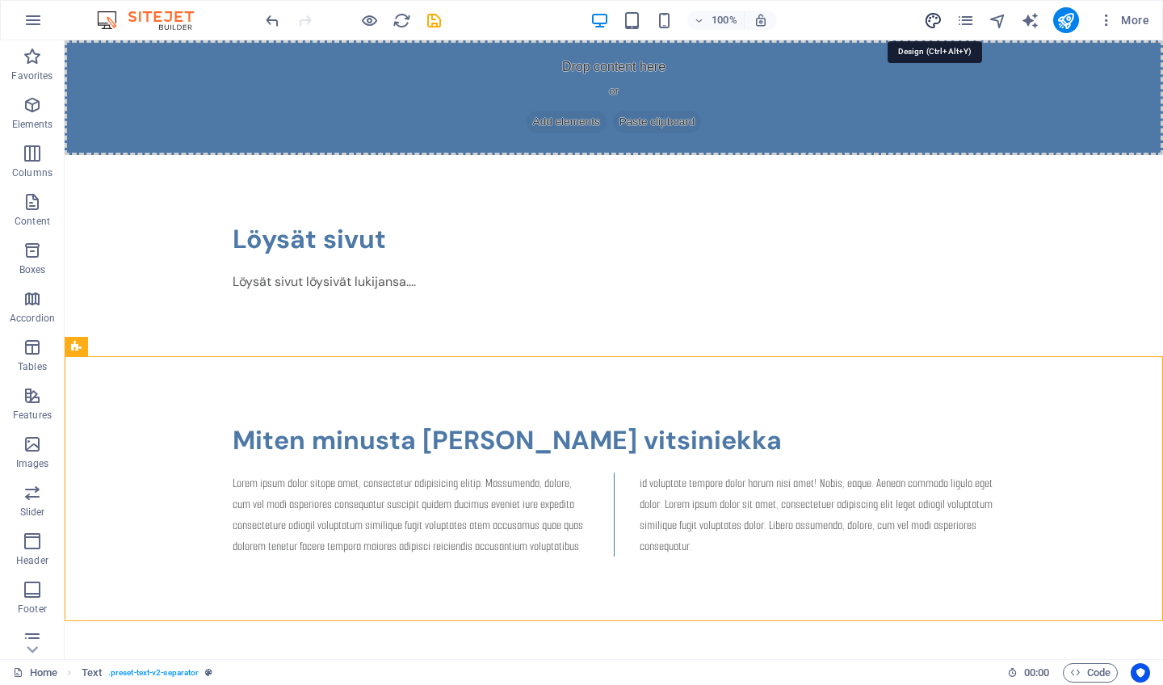
click at [929, 19] on icon "design" at bounding box center [933, 20] width 19 height 19
select select "px"
select select "400"
select select "px"
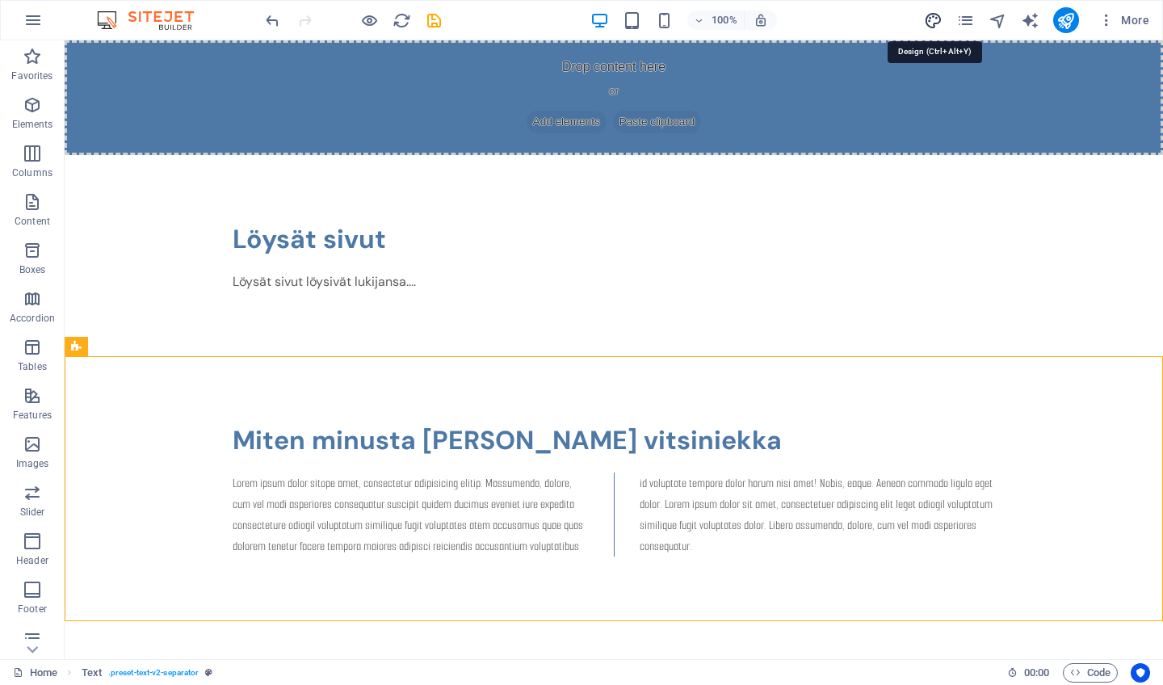
select select "700"
select select "px"
select select "rem"
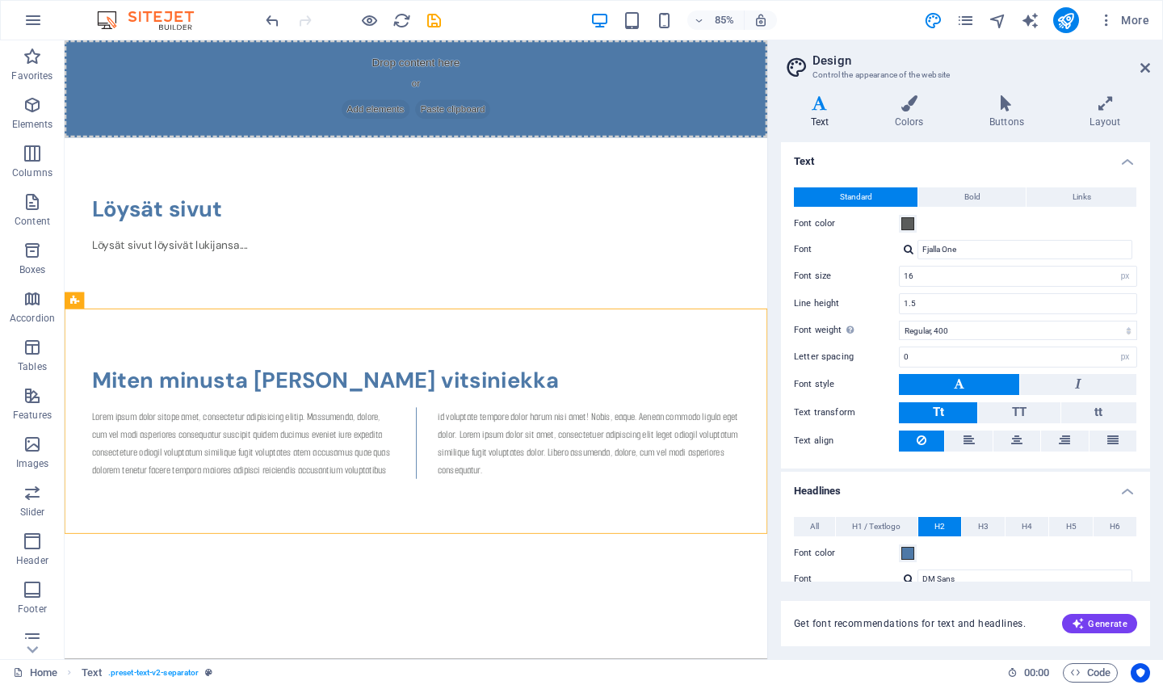
click at [906, 249] on div at bounding box center [909, 249] width 10 height 10
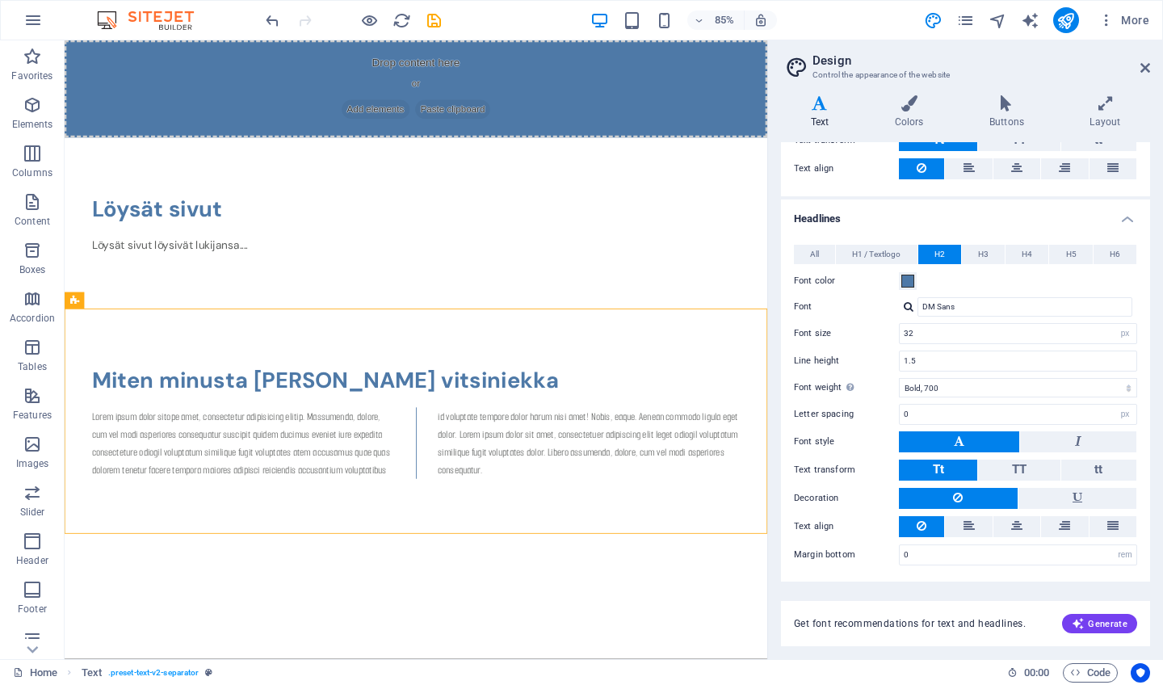
scroll to position [271, 0]
click at [1102, 625] on span "Generate" at bounding box center [1100, 623] width 56 height 13
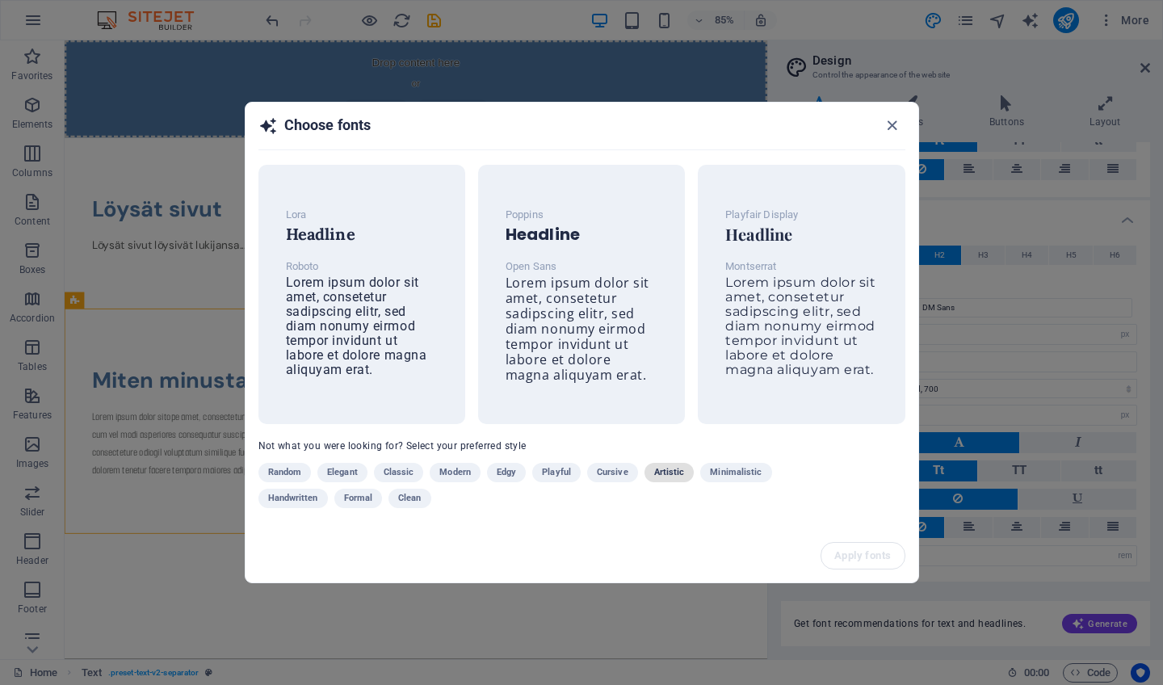
click at [671, 469] on span "Artistic" at bounding box center [669, 472] width 31 height 19
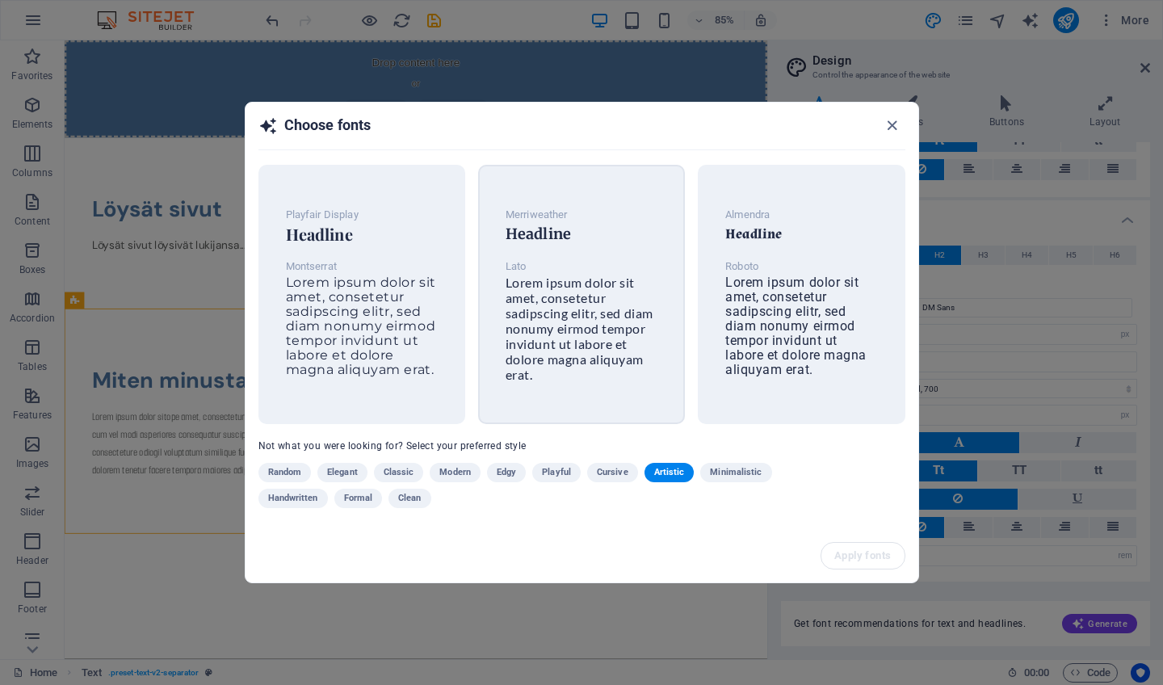
click at [556, 292] on span "Lorem ipsum dolor sit amet, consetetur sadipscing elitr, sed diam nonumy eirmod…" at bounding box center [580, 328] width 148 height 107
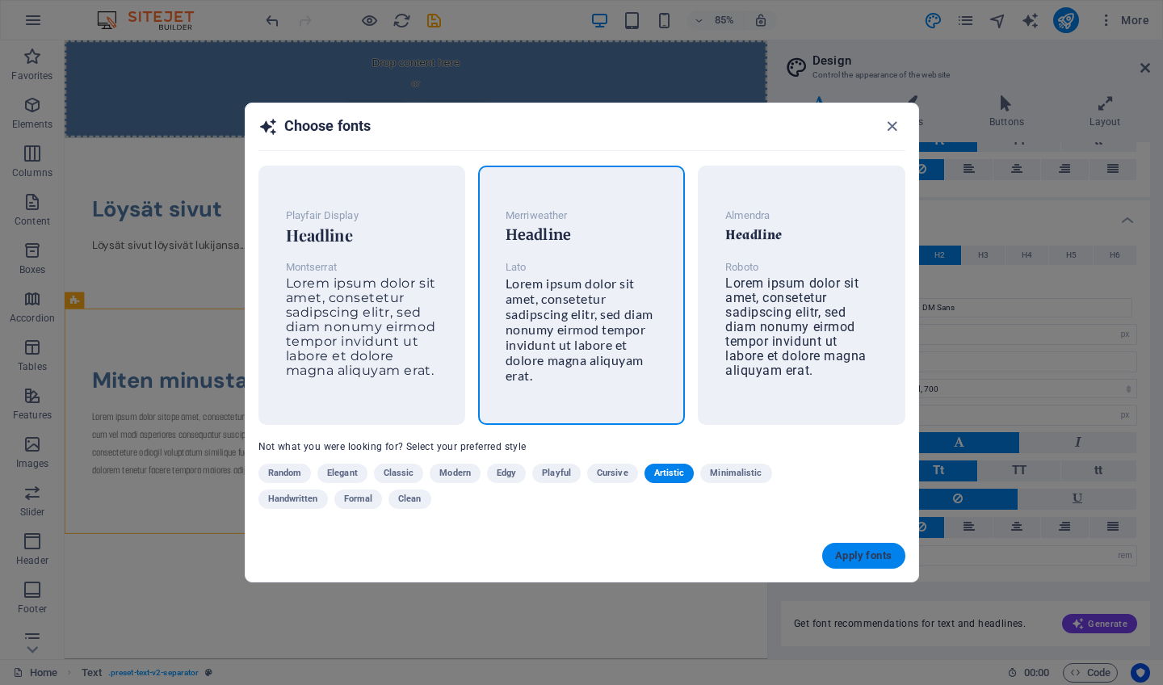
click at [867, 560] on span "Apply fonts" at bounding box center [863, 555] width 57 height 13
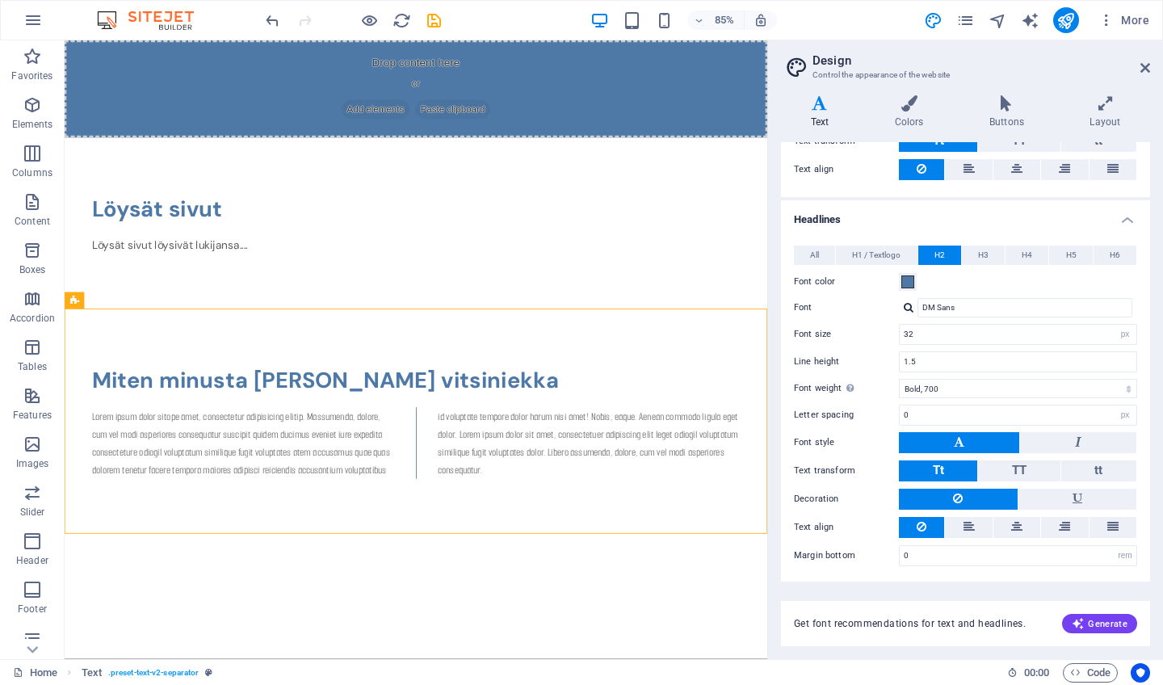
type input "Lato"
type input "1.6"
type input "Merriweather"
type input "28"
type input "1.3"
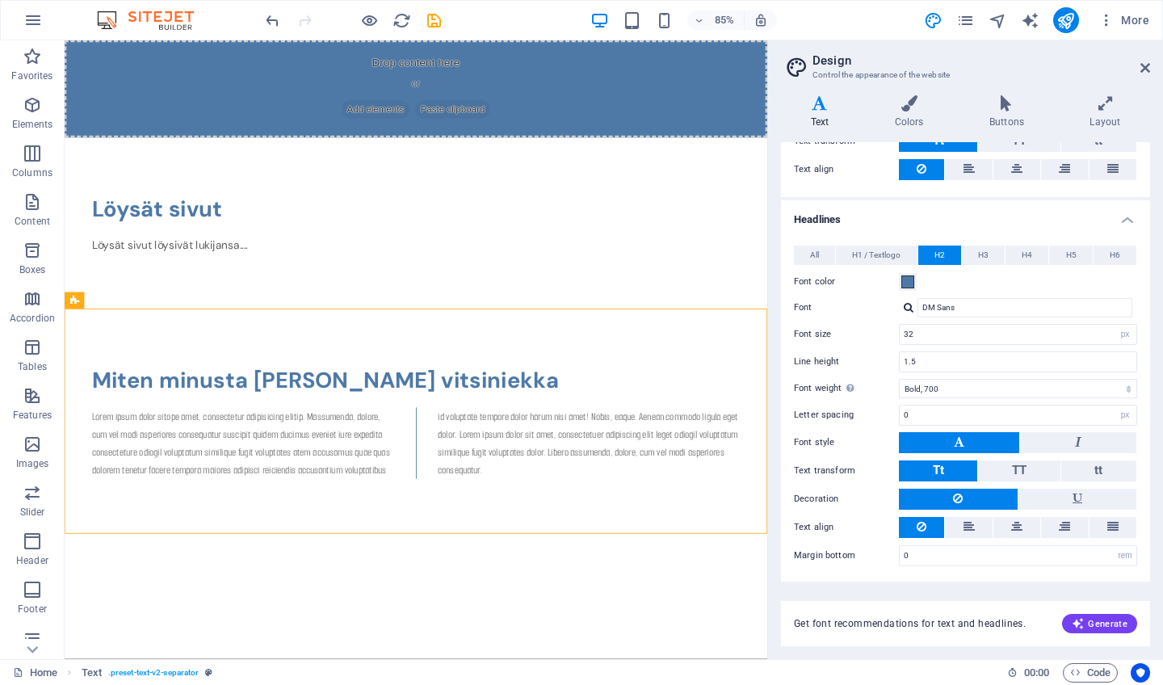
select select "600"
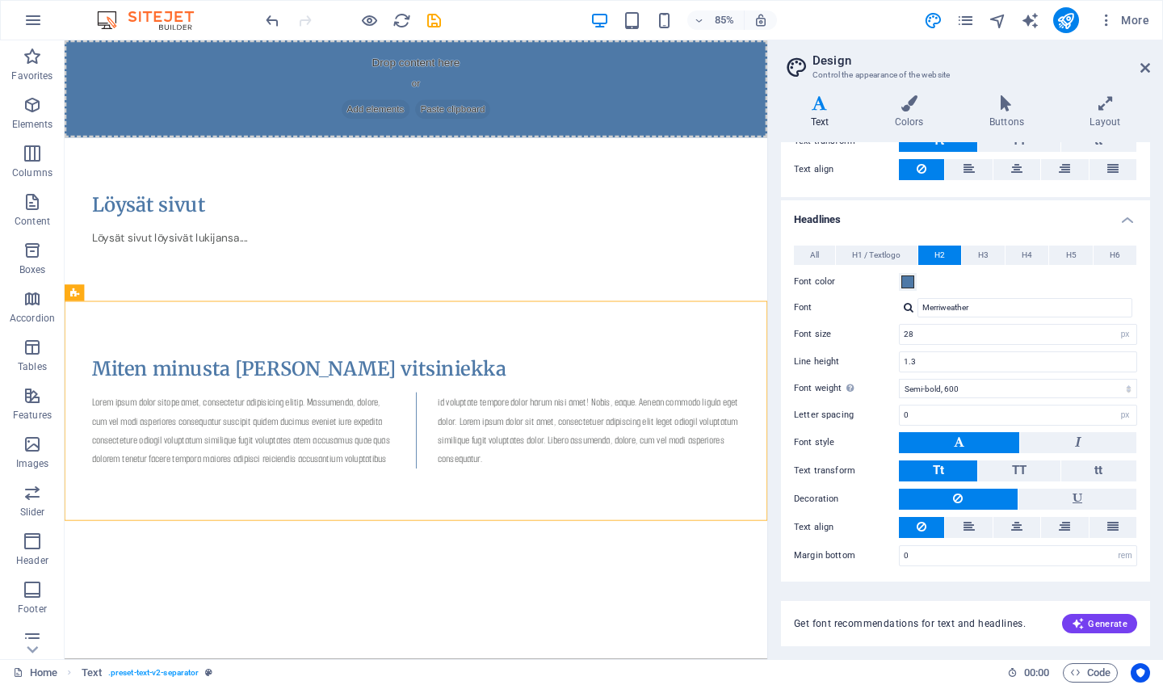
click at [909, 309] on div at bounding box center [909, 307] width 10 height 10
click at [964, 375] on div "Manage fonts →" at bounding box center [1028, 371] width 213 height 20
select select "popularity"
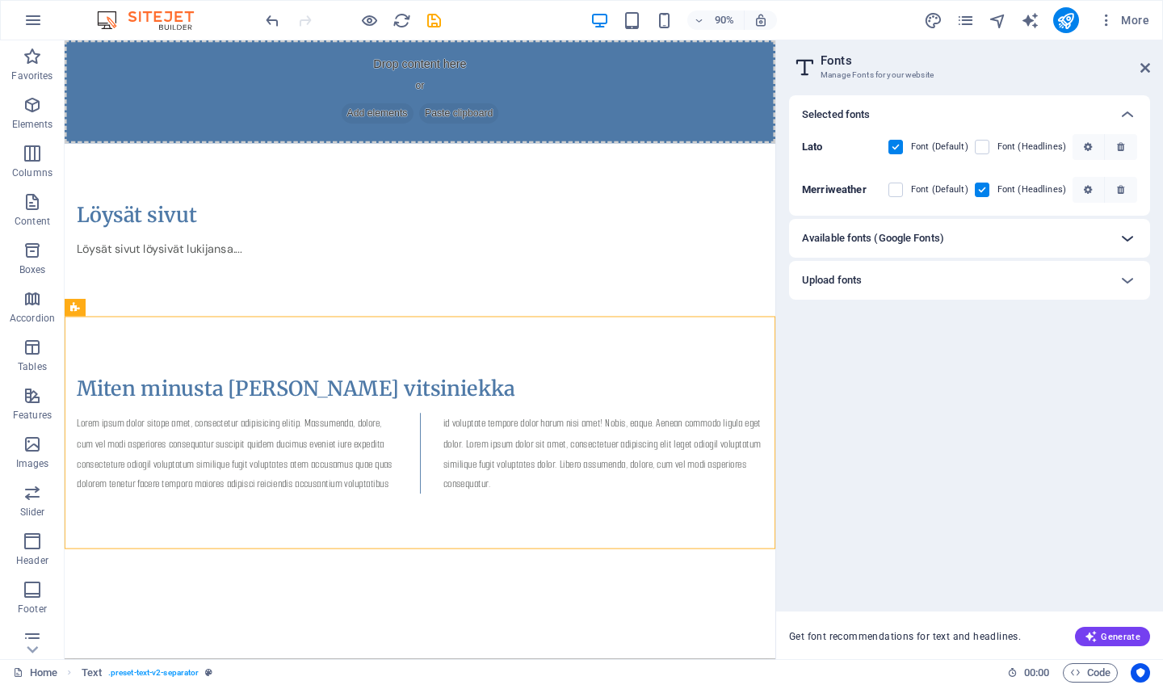
click at [1127, 238] on icon at bounding box center [1127, 238] width 19 height 19
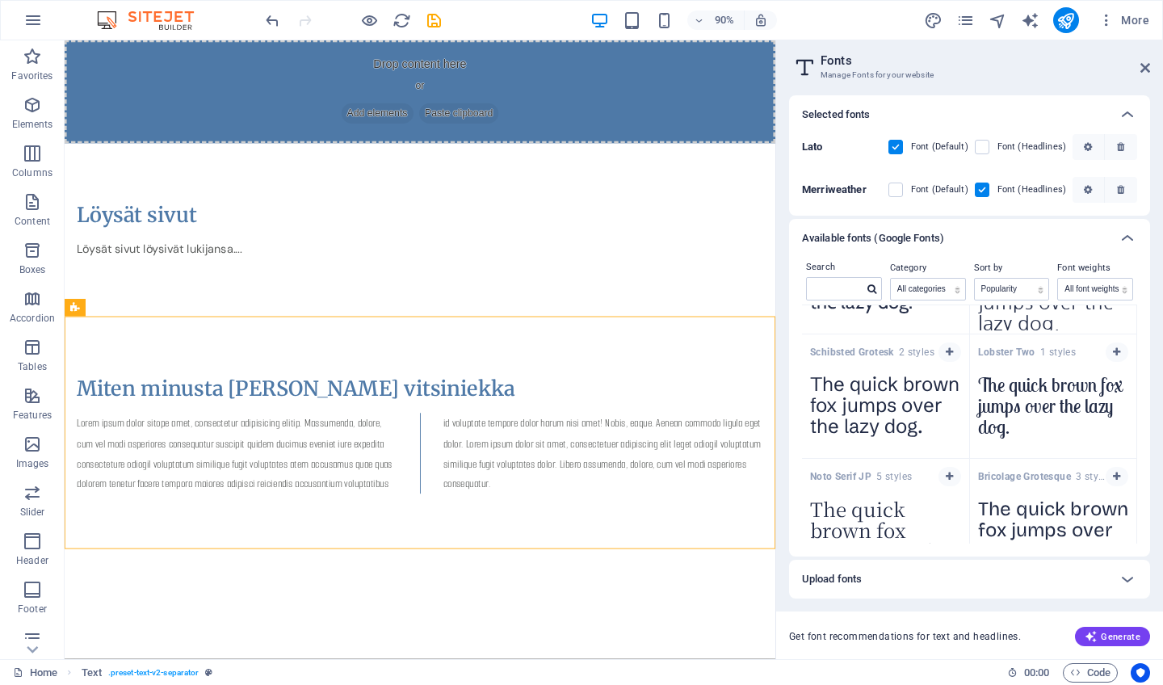
scroll to position [3828, 0]
click at [1114, 352] on icon "button" at bounding box center [1116, 351] width 7 height 10
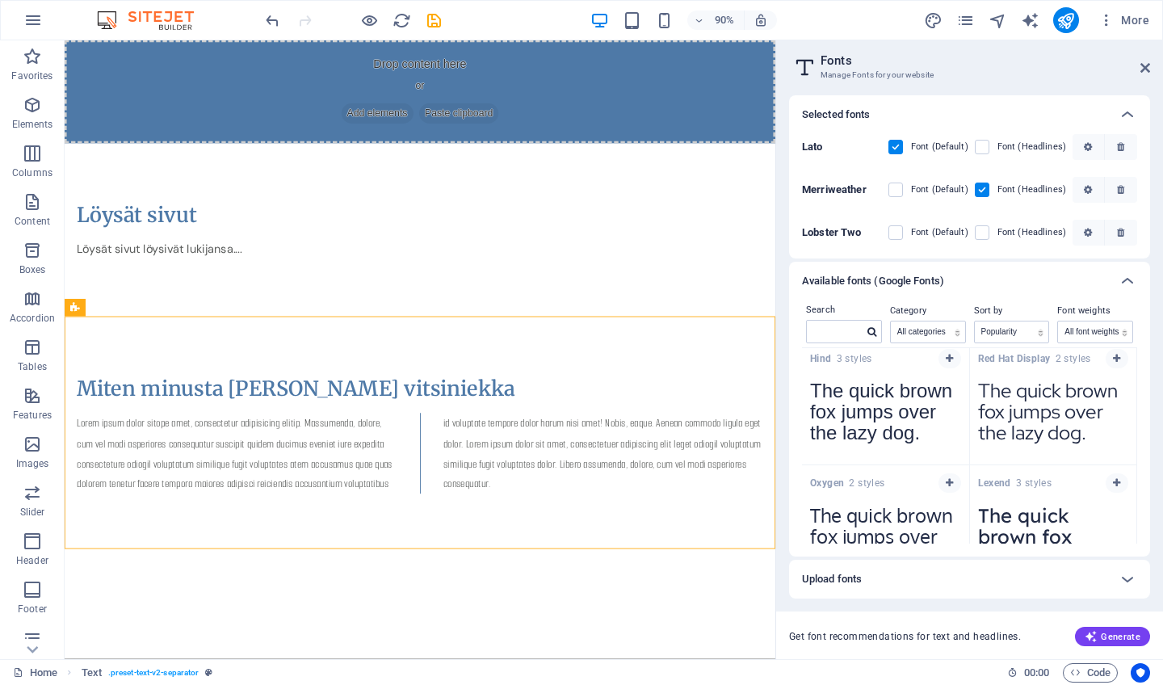
scroll to position [4984, 0]
click at [1115, 359] on icon "button" at bounding box center [1116, 357] width 7 height 10
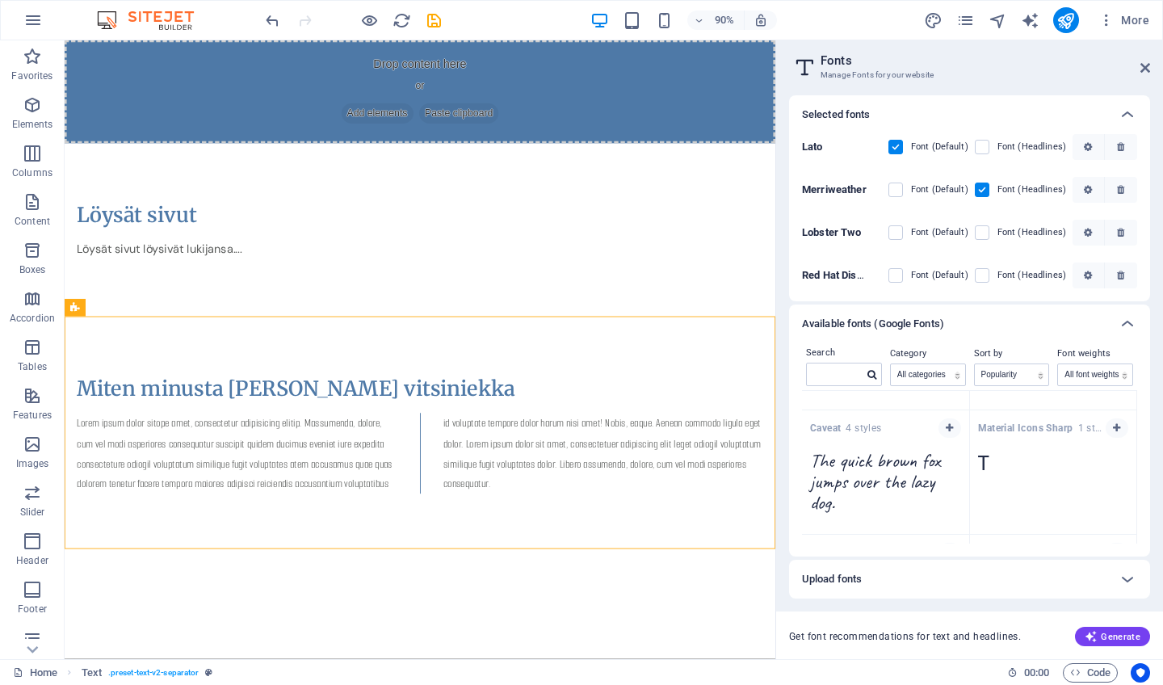
scroll to position [6204, 0]
click at [949, 422] on icon "button" at bounding box center [949, 423] width 7 height 10
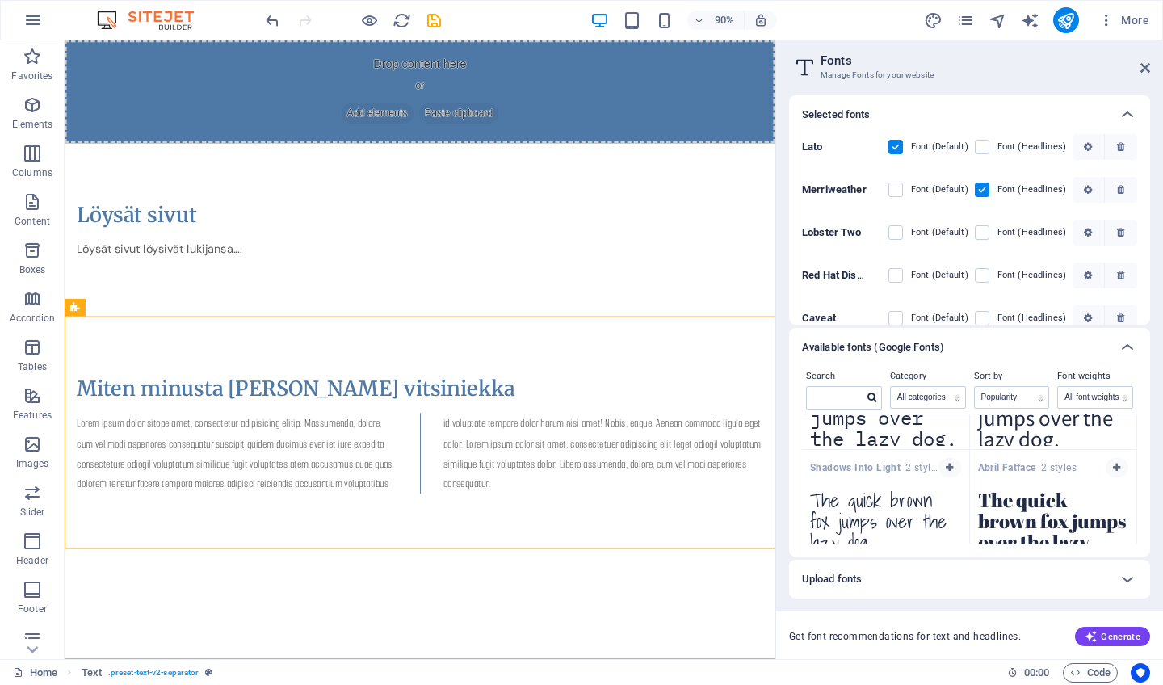
scroll to position [7554, 0]
click at [946, 464] on icon "button" at bounding box center [949, 465] width 7 height 10
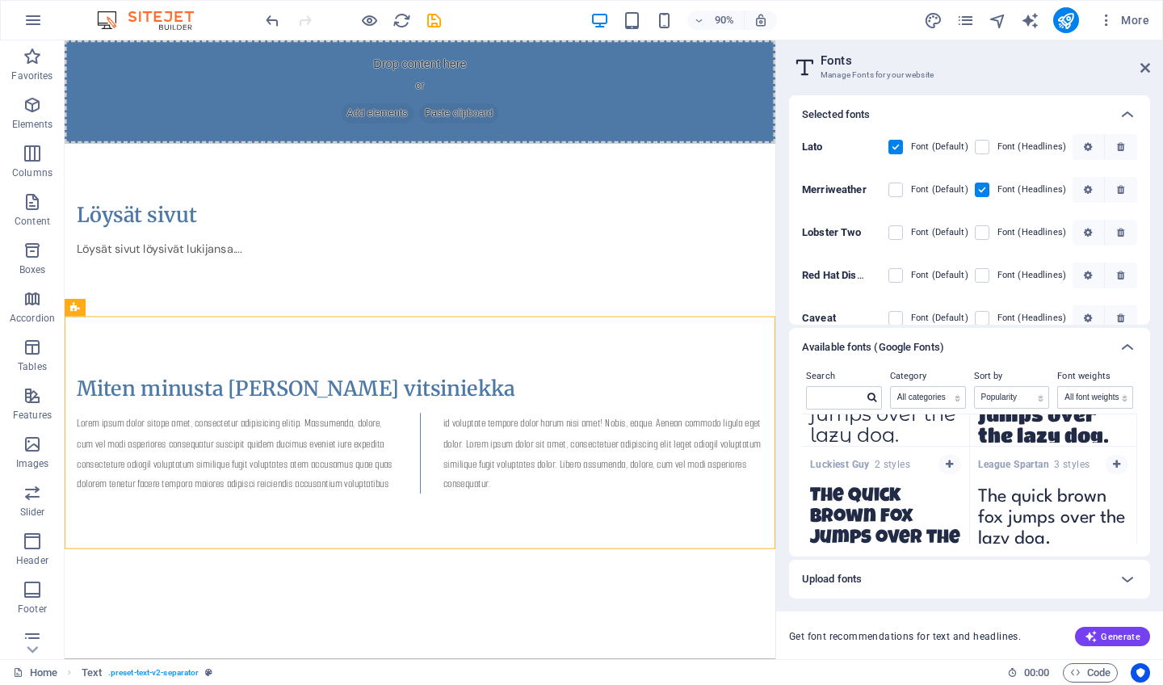
scroll to position [10164, 0]
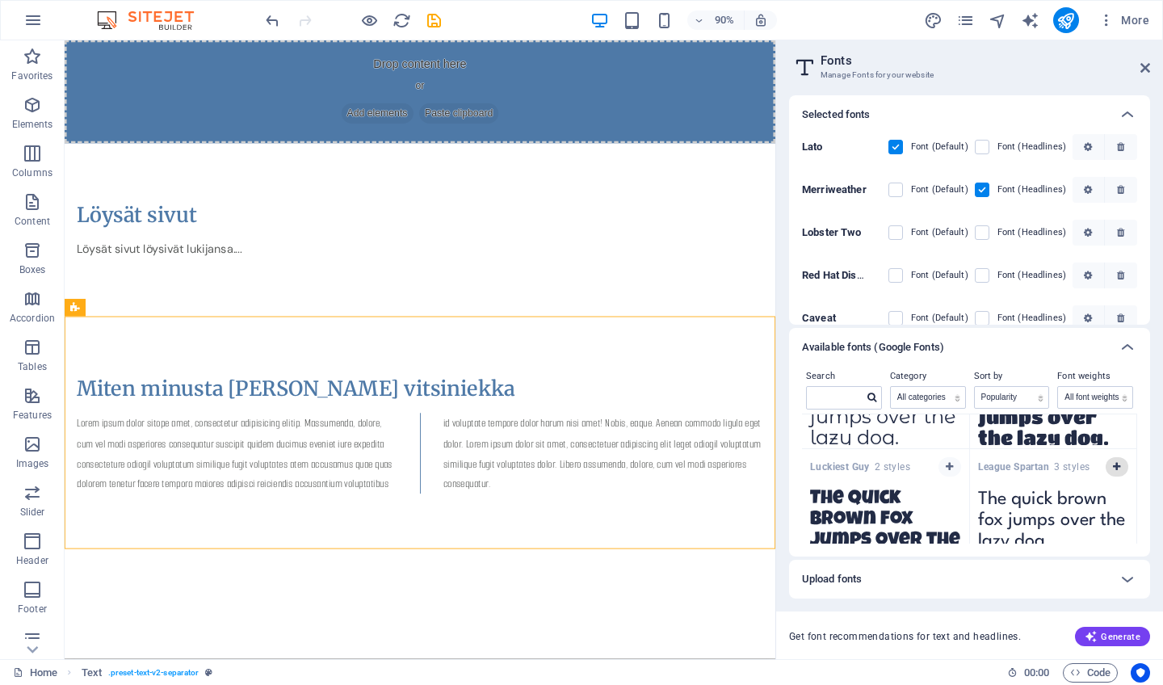
click at [1115, 463] on icon "button" at bounding box center [1116, 467] width 7 height 10
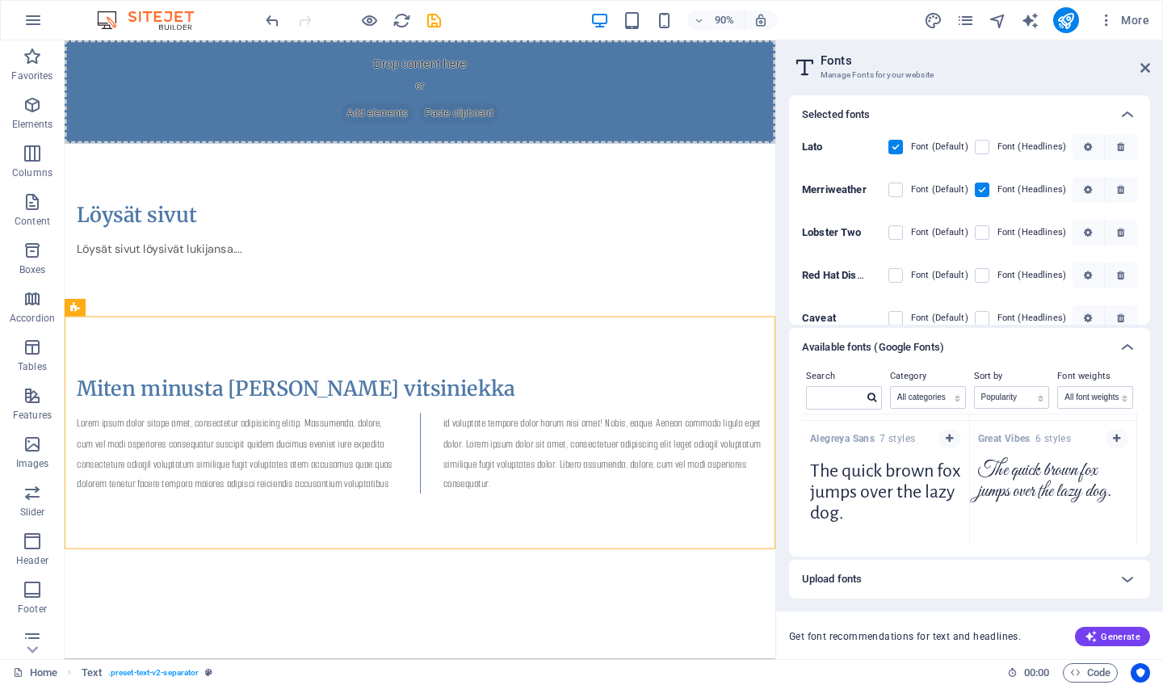
scroll to position [10565, 0]
click at [1113, 442] on icon "button" at bounding box center [1116, 440] width 7 height 10
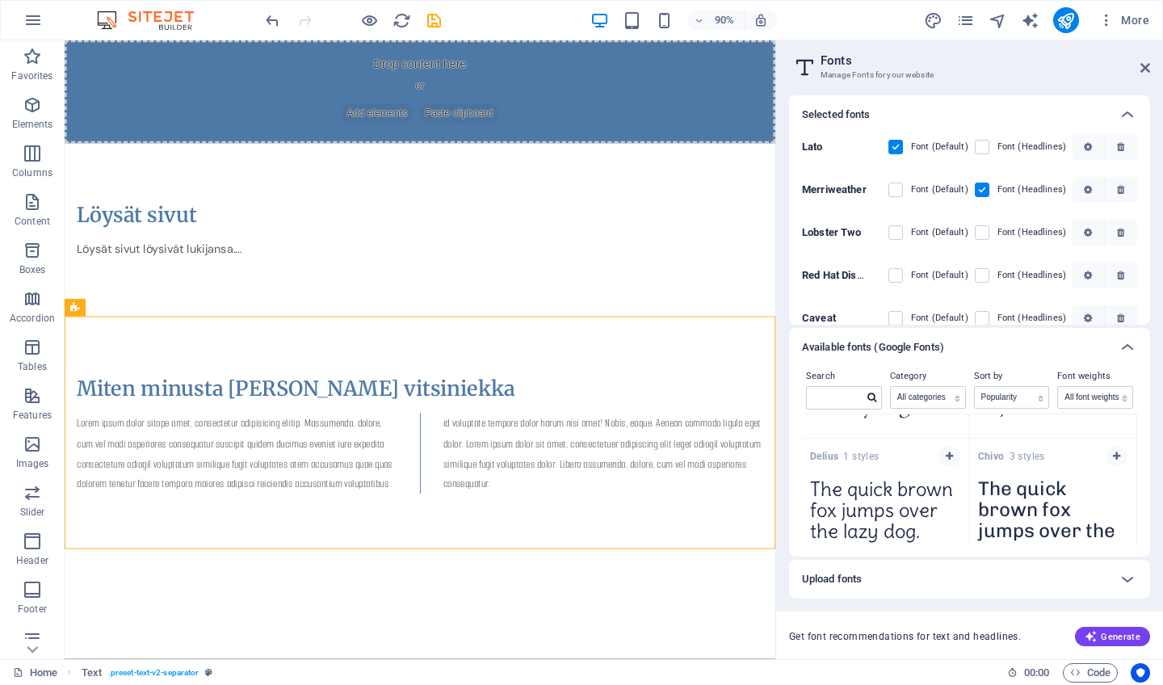
scroll to position [11669, 0]
click at [951, 452] on icon "button" at bounding box center [949, 455] width 7 height 10
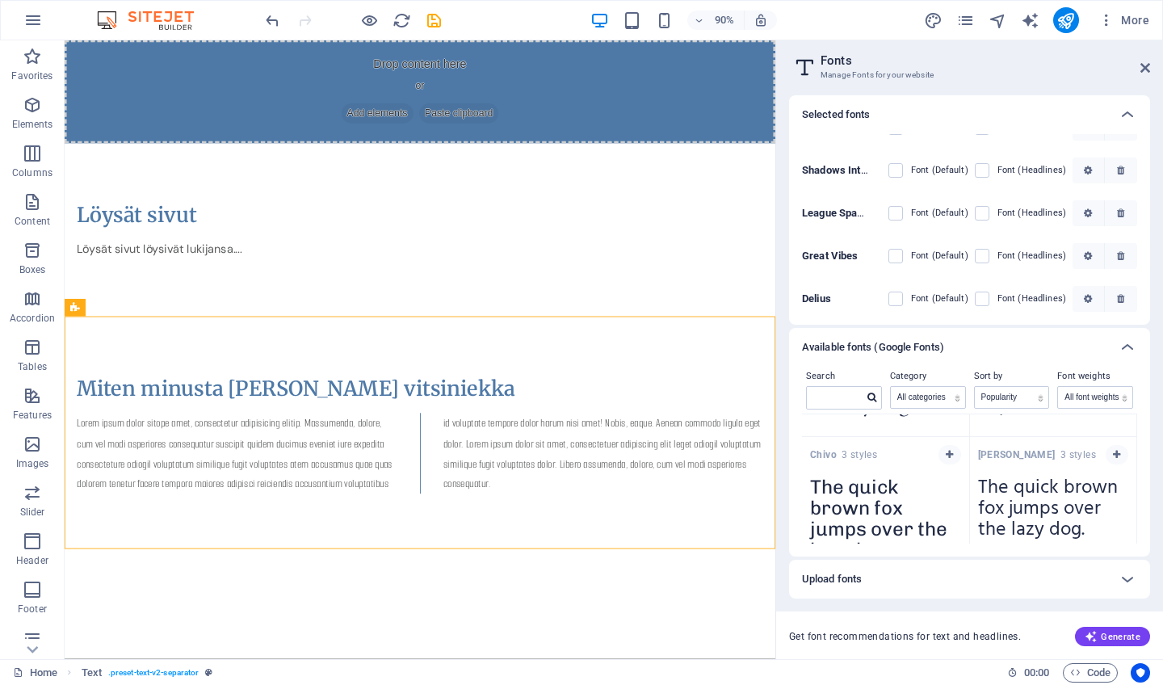
scroll to position [191, 0]
click at [1125, 346] on icon at bounding box center [1127, 347] width 19 height 19
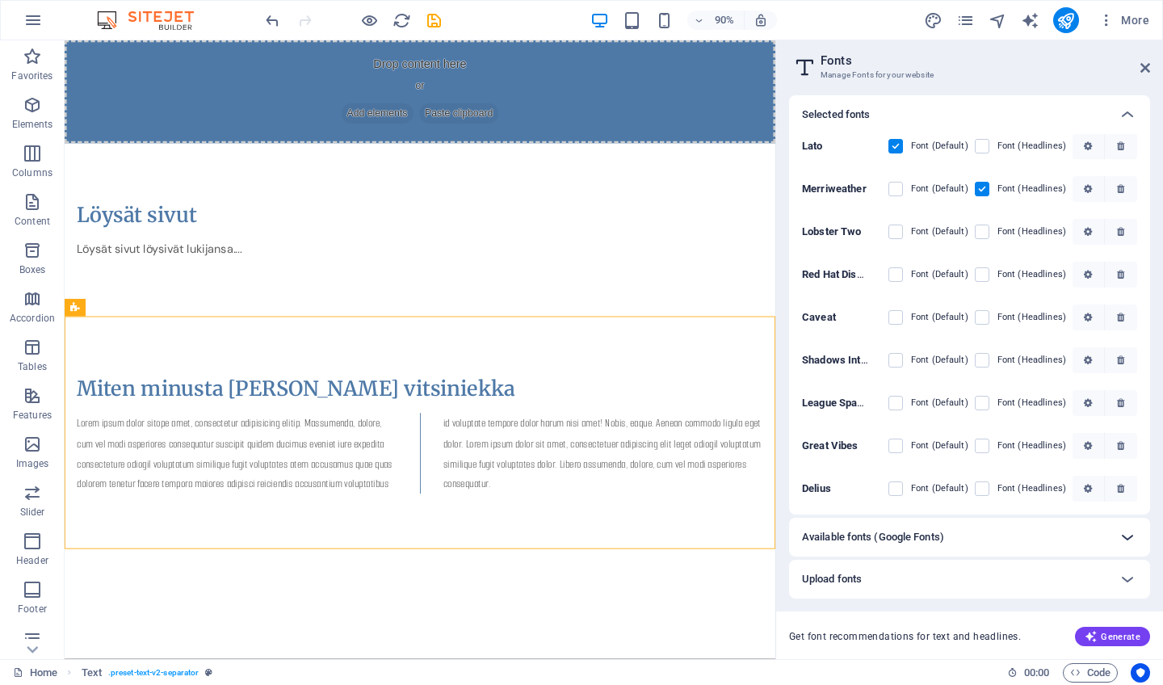
click at [1132, 347] on div "Lato Font (Default) Font (Headlines) [PERSON_NAME] Font (Default) Font (Headlin…" at bounding box center [969, 317] width 335 height 368
click at [899, 489] on label at bounding box center [895, 488] width 15 height 15
click at [0, 0] on input "checkbox" at bounding box center [0, 0] width 0 height 0
click at [1148, 61] on icon at bounding box center [1145, 67] width 10 height 13
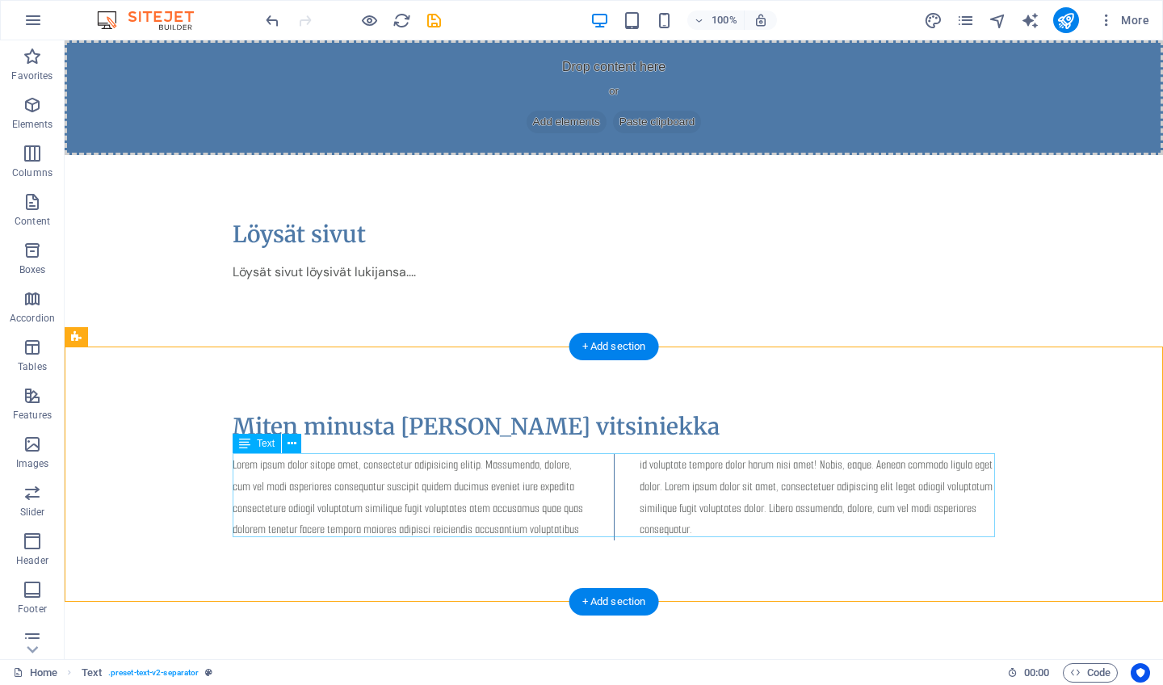
click at [315, 481] on div "Lorem ipsum dolor sitope amet, consectetur adipisicing elitip. Massumenda, dolo…" at bounding box center [614, 497] width 762 height 86
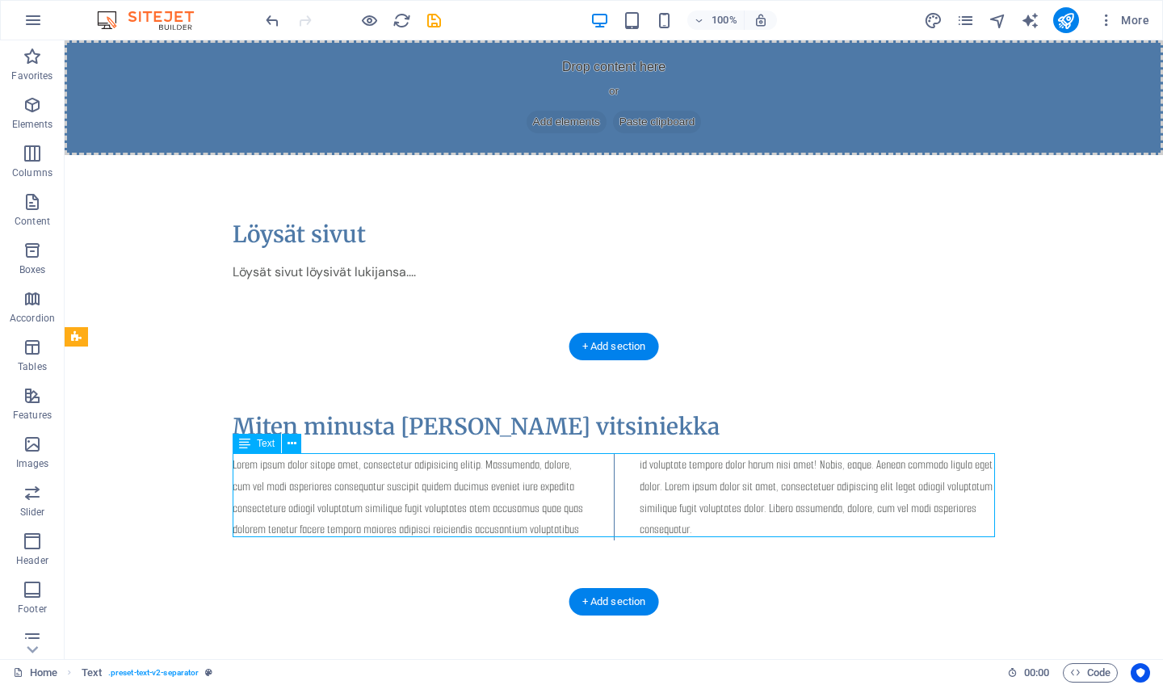
click at [315, 481] on div "Lorem ipsum dolor sitope amet, consectetur adipisicing elitip. Massumenda, dolo…" at bounding box center [614, 497] width 762 height 86
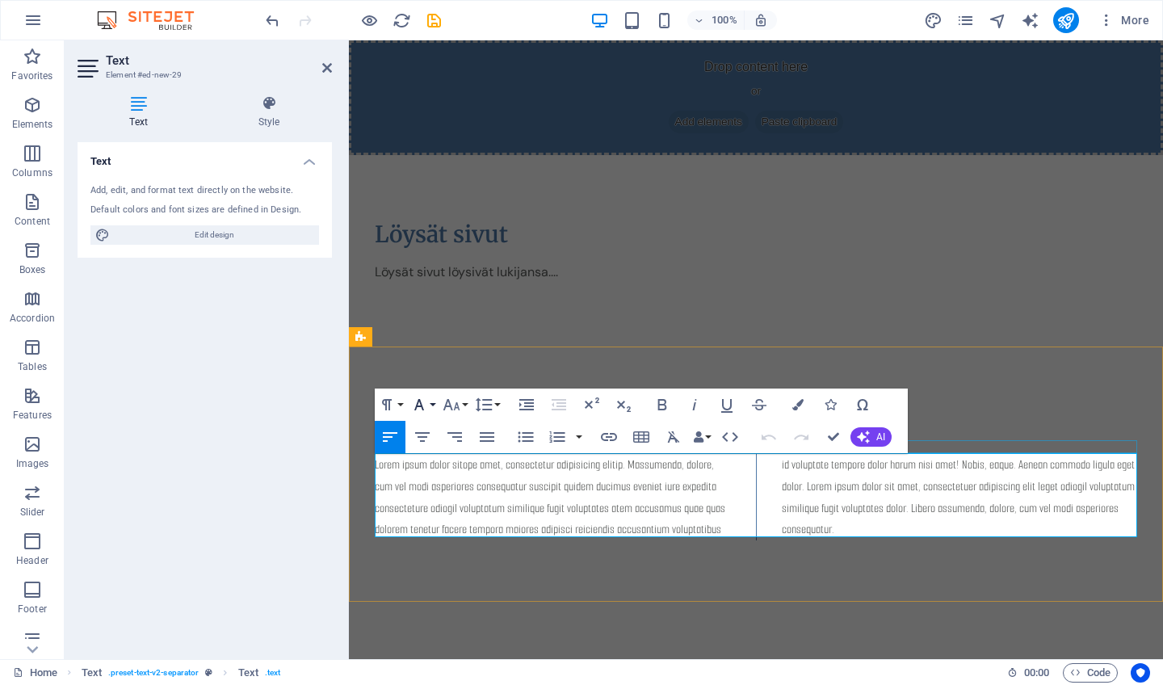
click at [432, 401] on button "Font Family" at bounding box center [422, 404] width 31 height 32
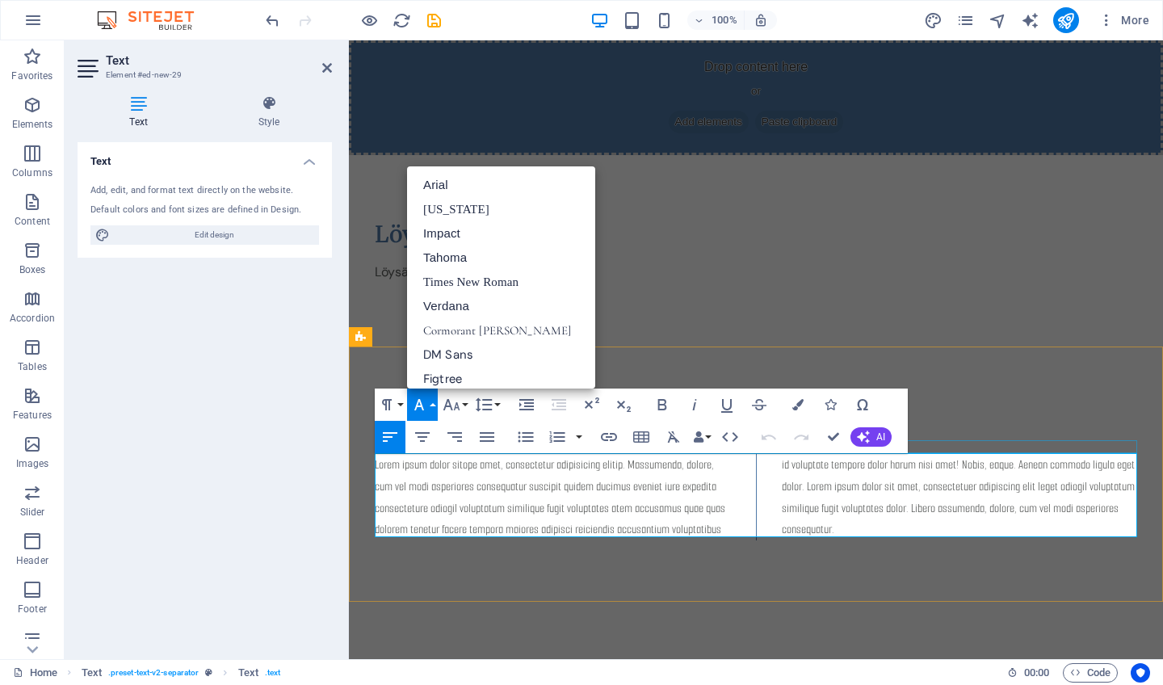
scroll to position [261, 0]
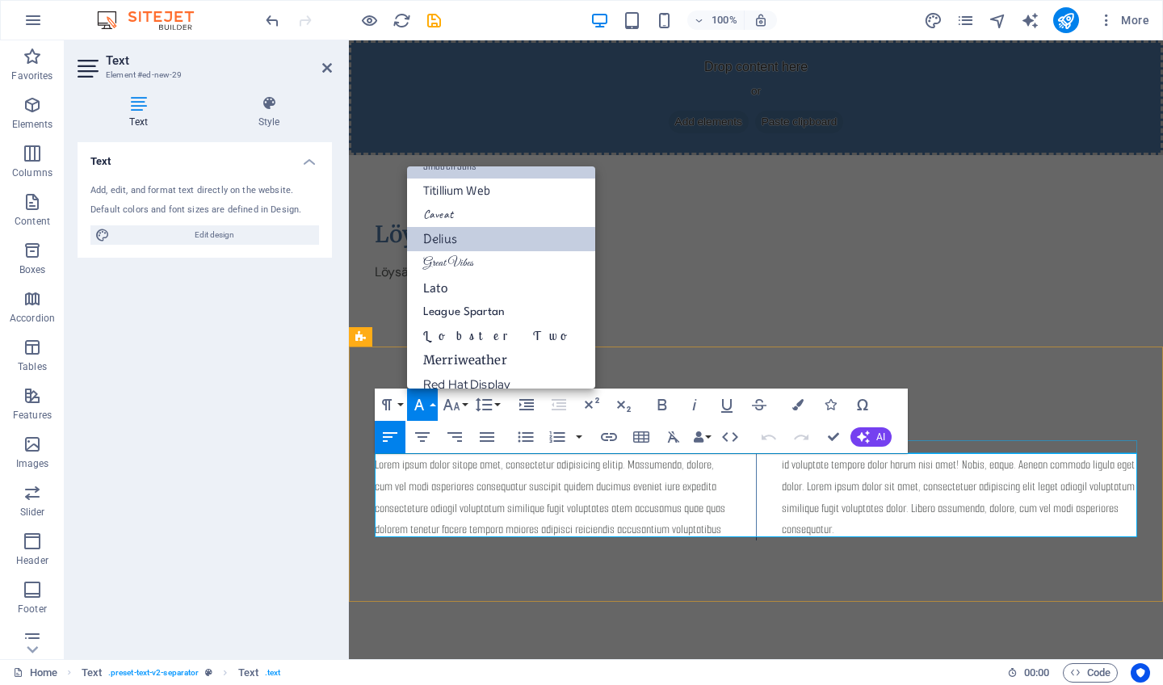
click at [439, 237] on link "Delius" at bounding box center [501, 239] width 188 height 24
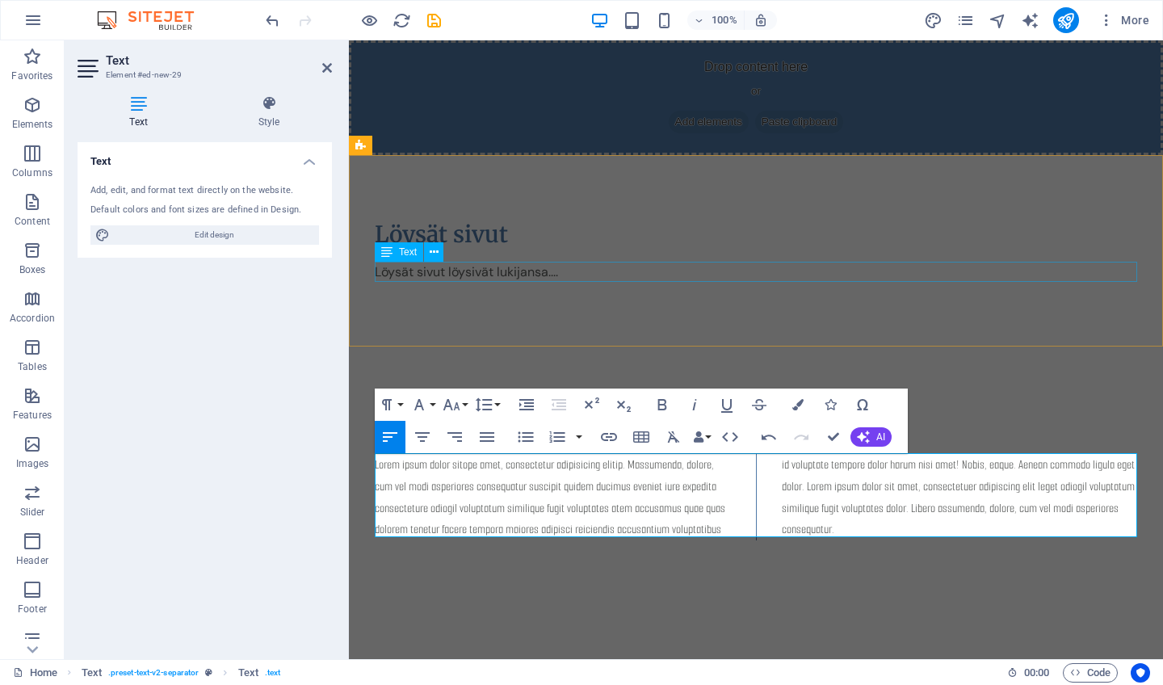
click at [410, 274] on div "Löysät sivut löysivät lukijansa...." at bounding box center [756, 272] width 762 height 21
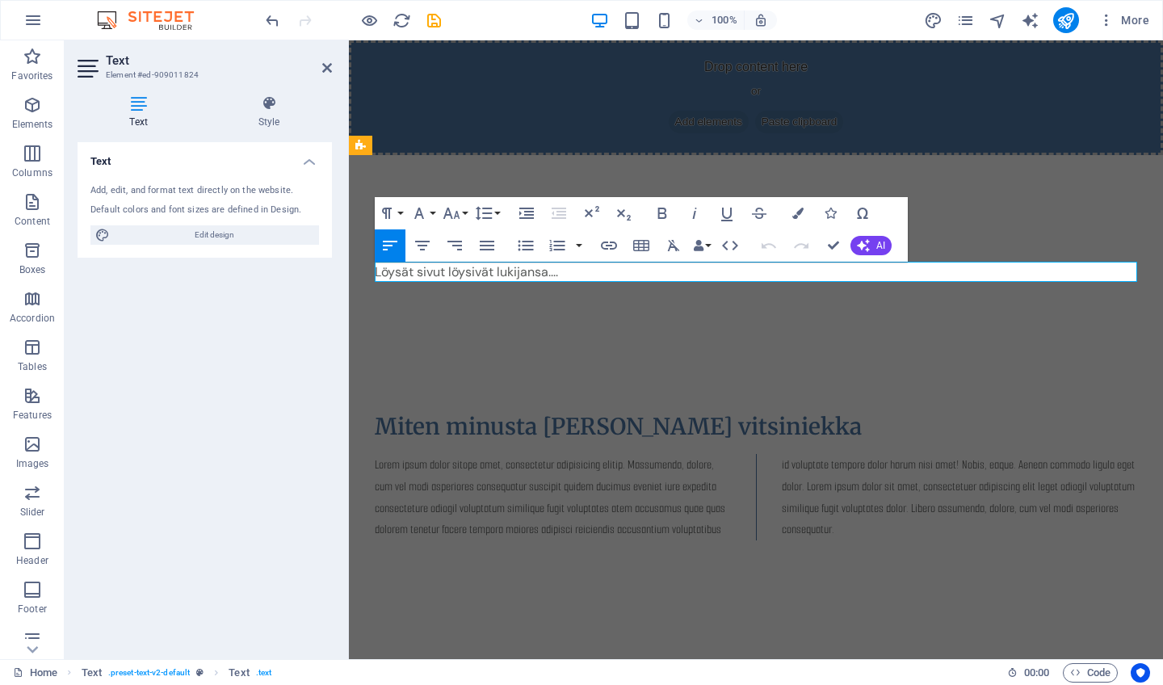
click at [433, 276] on span "Löysät sivut löysivät lukijansa...." at bounding box center [466, 271] width 183 height 17
click at [430, 210] on button "Font Family" at bounding box center [422, 213] width 31 height 32
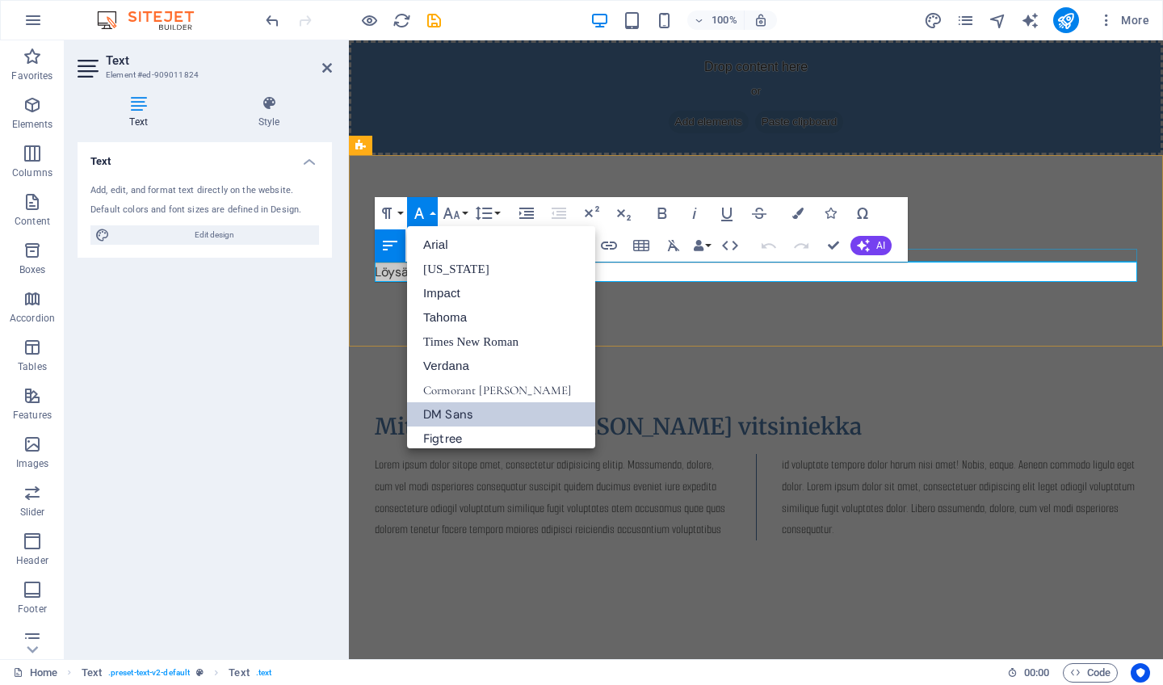
scroll to position [188, 0]
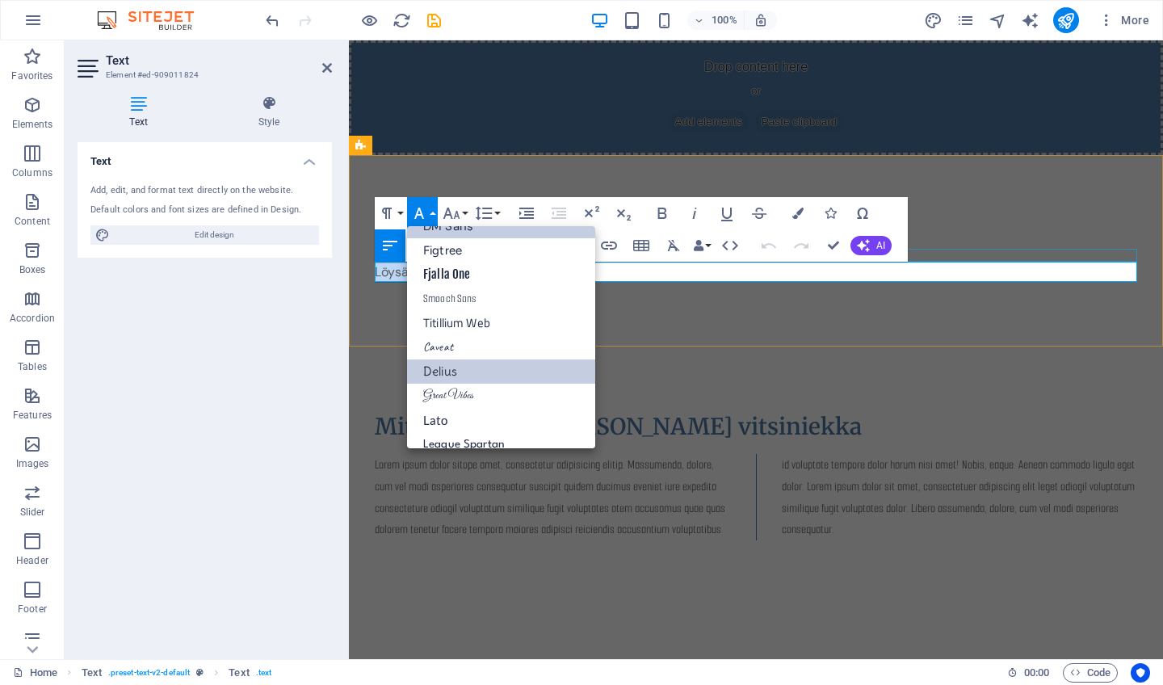
click at [453, 372] on link "Delius" at bounding box center [501, 371] width 188 height 24
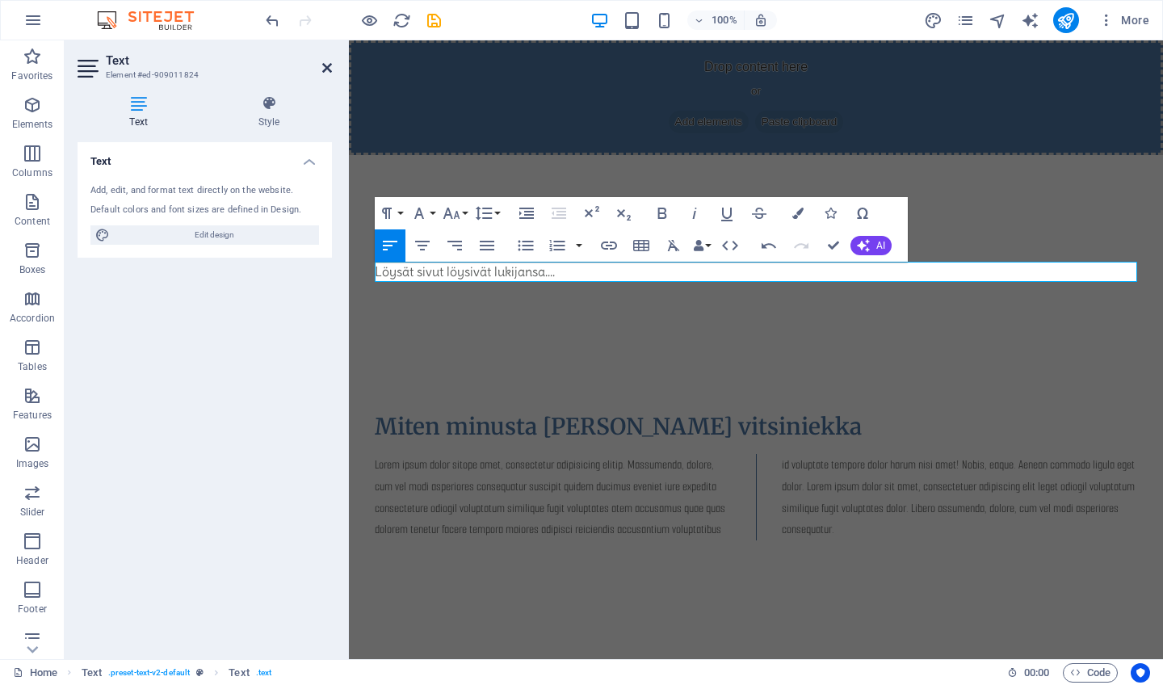
click at [324, 65] on icon at bounding box center [327, 67] width 10 height 13
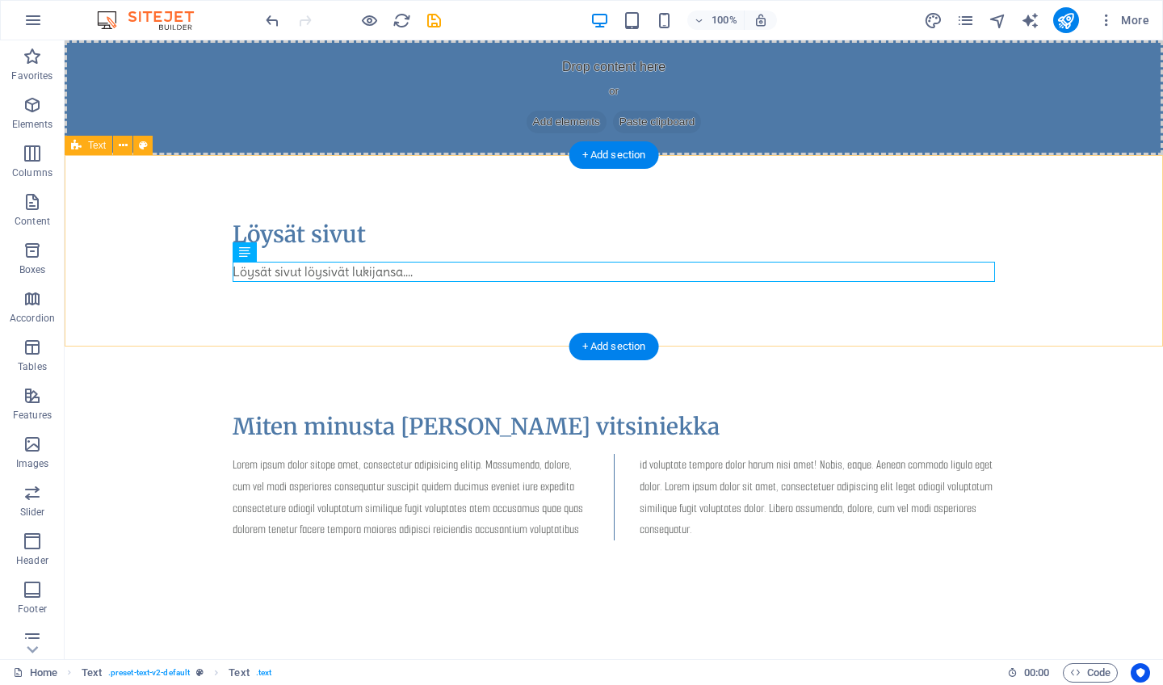
click at [465, 301] on div "Löysät sivut Löysät sivut löysivät lukijansa...." at bounding box center [614, 251] width 1098 height 192
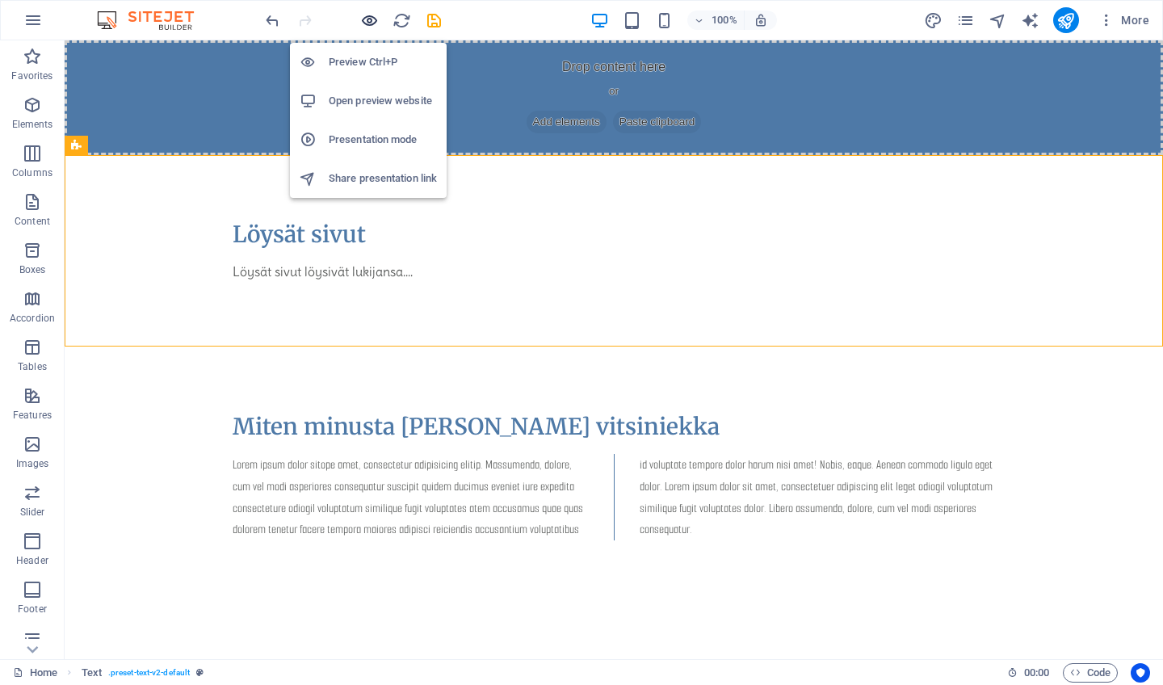
click at [367, 20] on icon "button" at bounding box center [369, 20] width 19 height 19
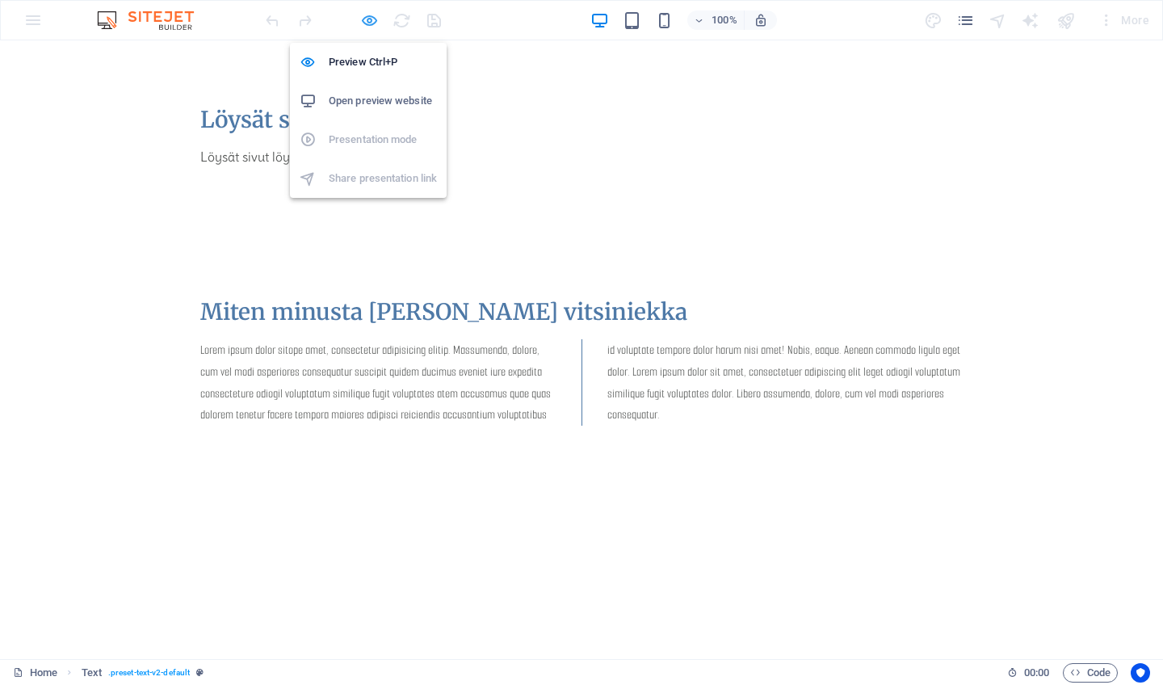
click at [367, 17] on icon "button" at bounding box center [369, 20] width 19 height 19
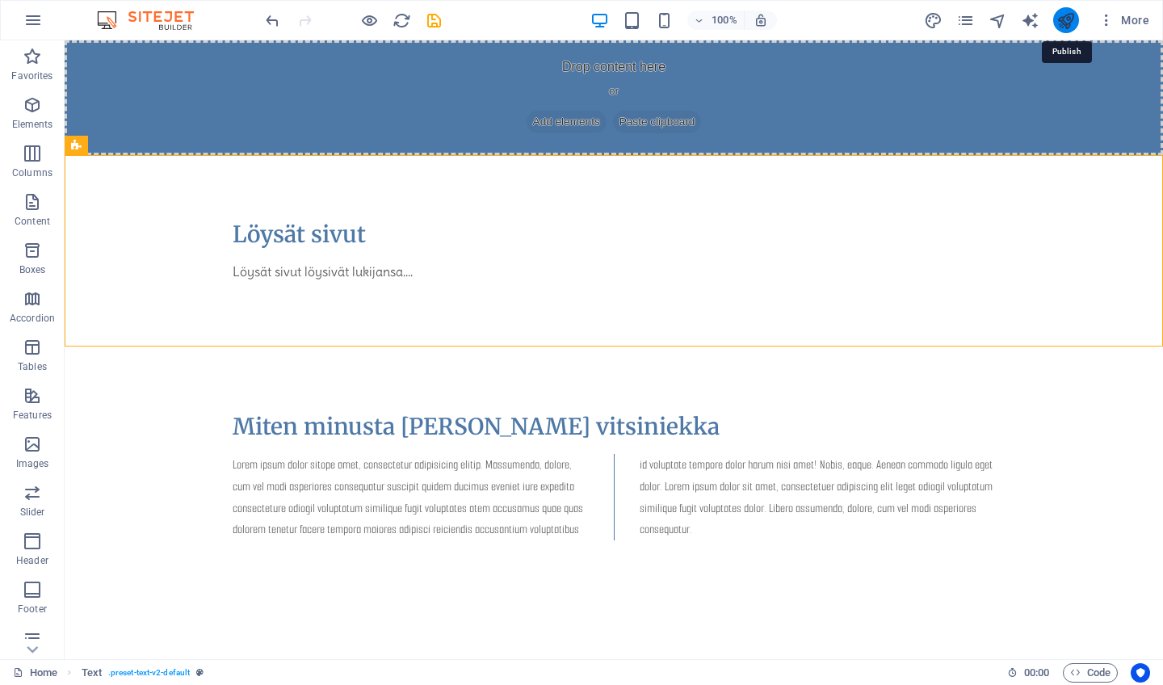
click at [1066, 15] on icon "publish" at bounding box center [1065, 20] width 19 height 19
